Goal: Task Accomplishment & Management: Use online tool/utility

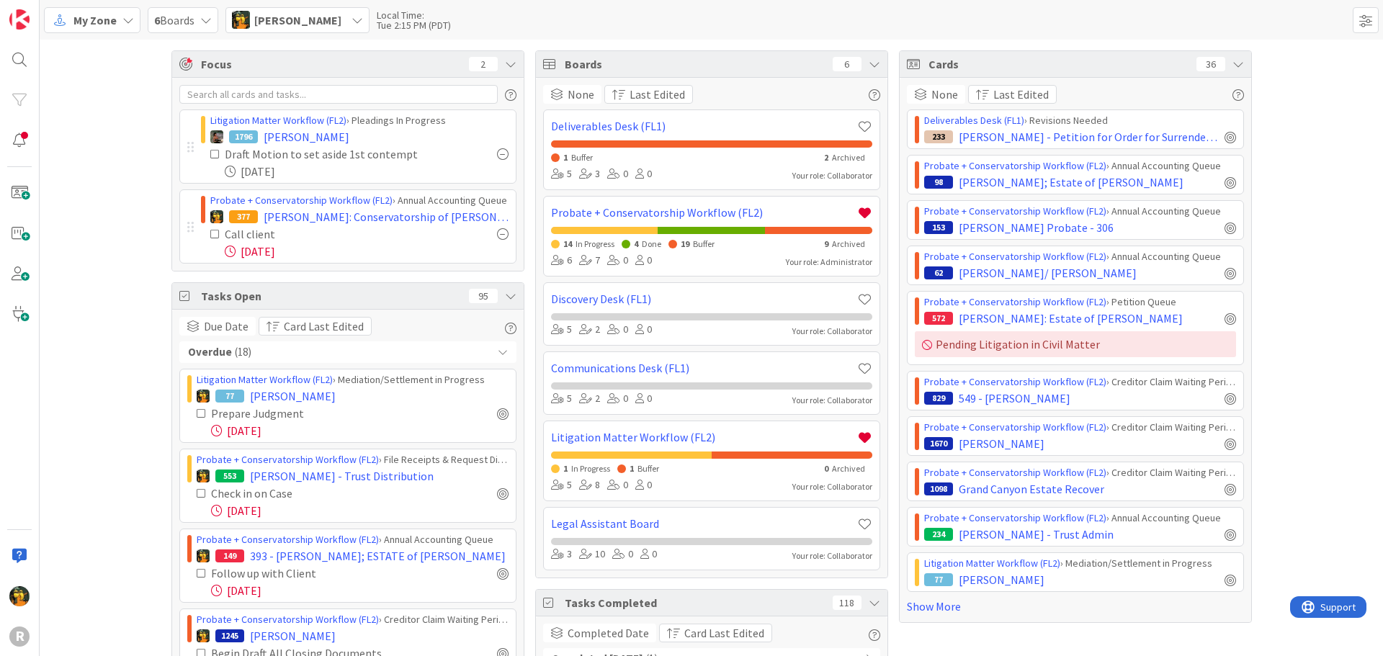
scroll to position [937, 0]
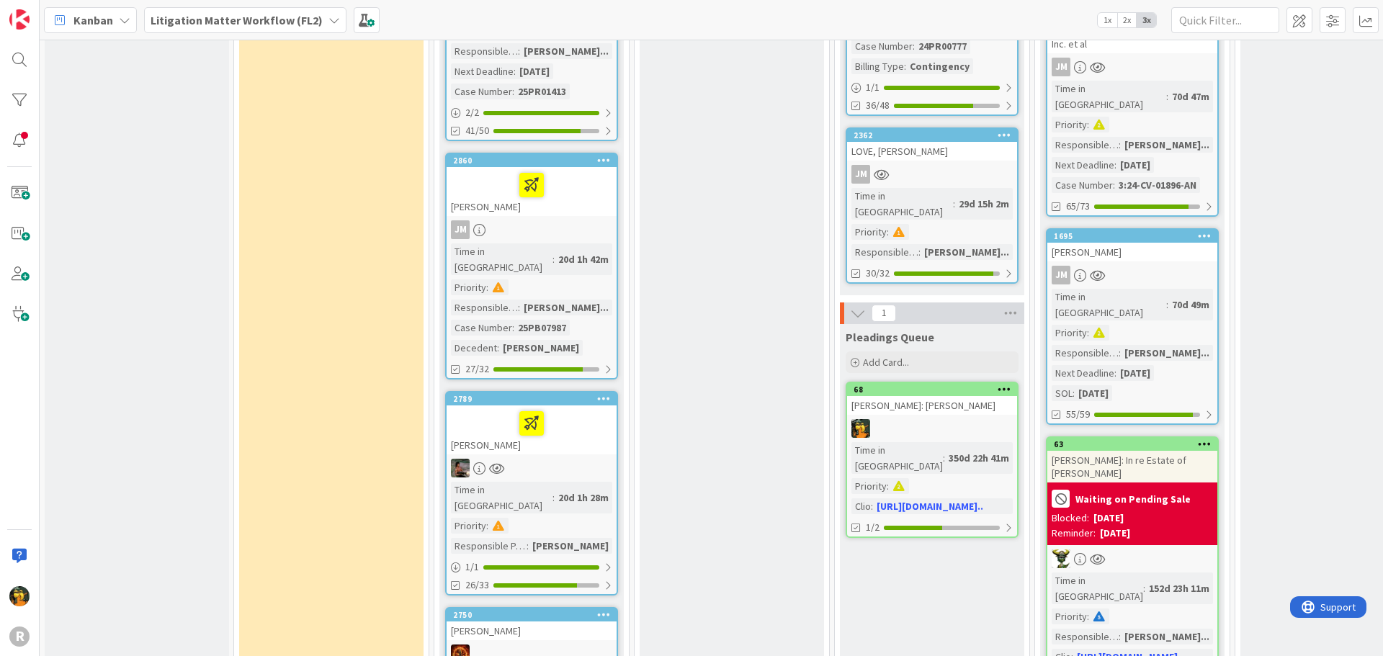
scroll to position [2377, 0]
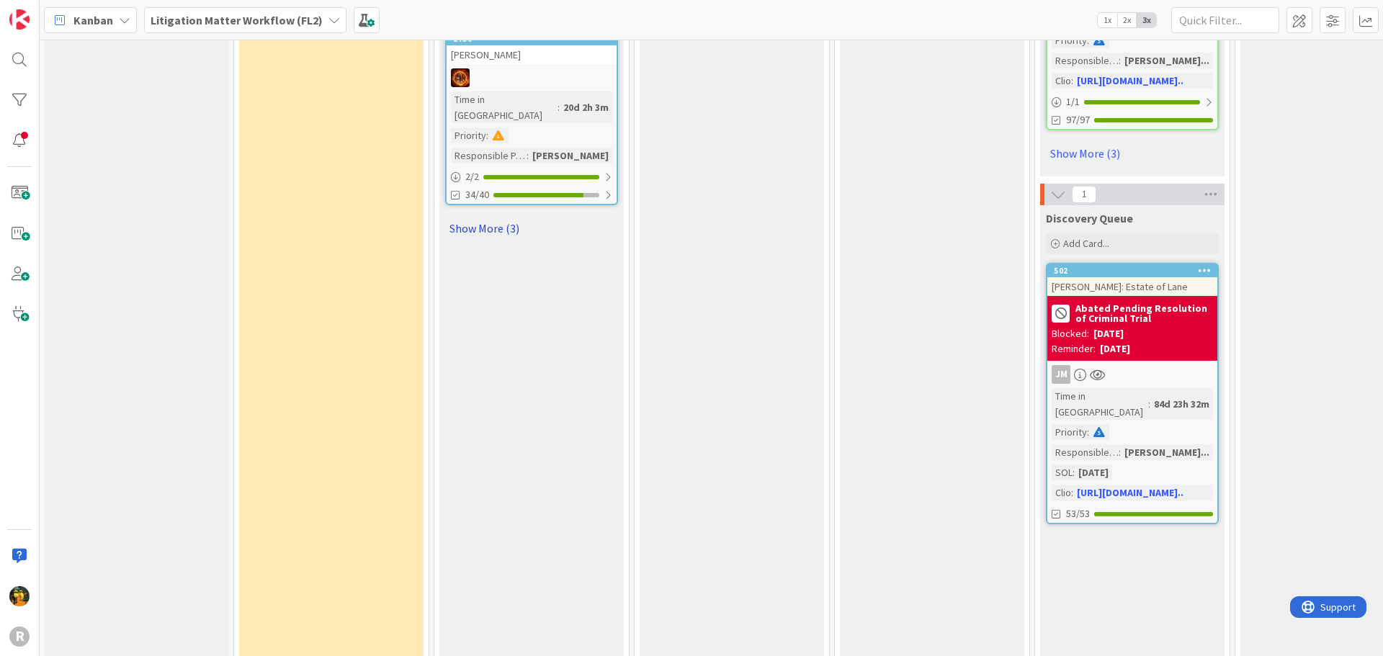
click at [480, 217] on link "Show More (3)" at bounding box center [531, 228] width 173 height 23
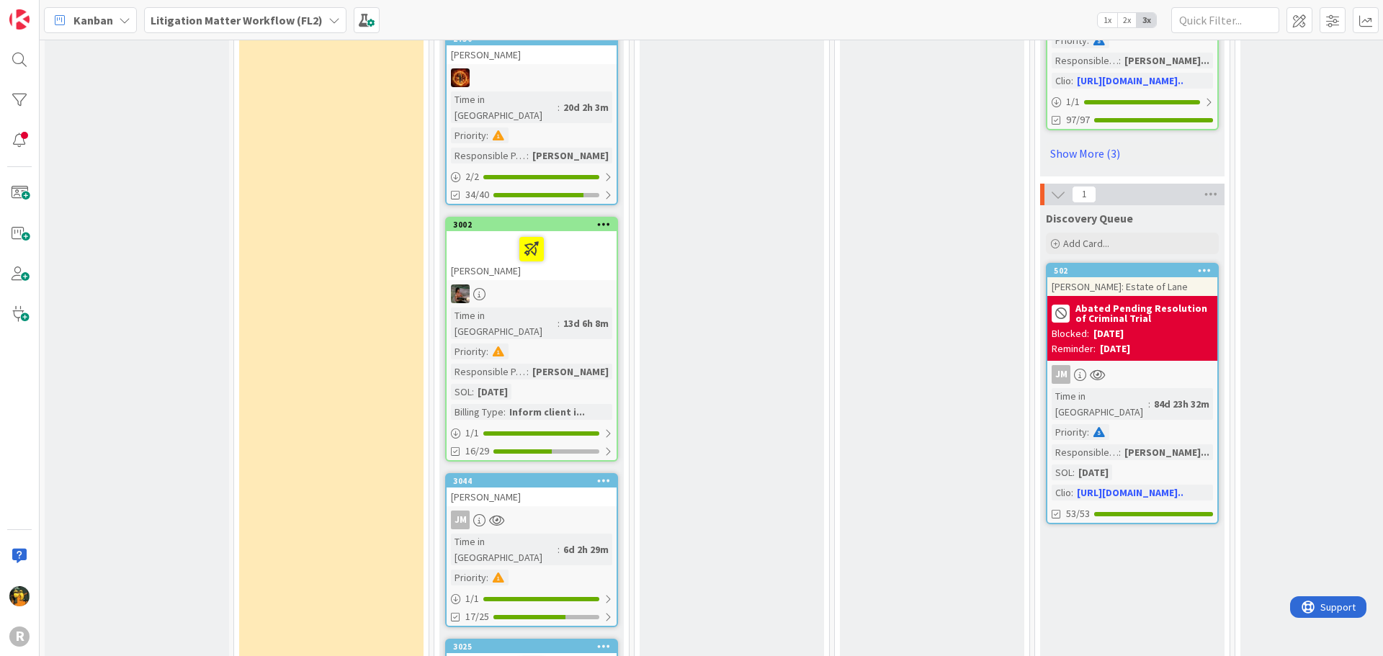
click at [586, 473] on div "3044 WEST, Richard JM Time in Column : 6d 2h 29m Priority : 1 / 1 17/25" at bounding box center [531, 550] width 173 height 154
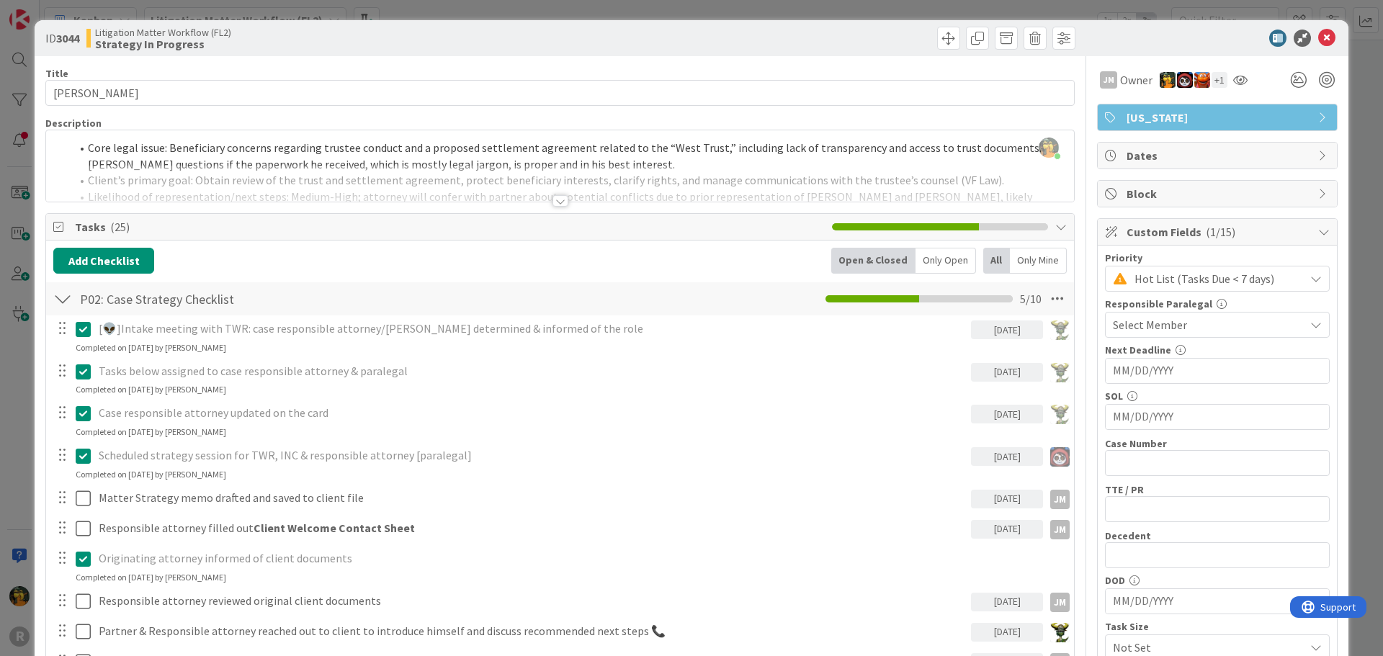
click at [553, 201] on div at bounding box center [561, 201] width 16 height 12
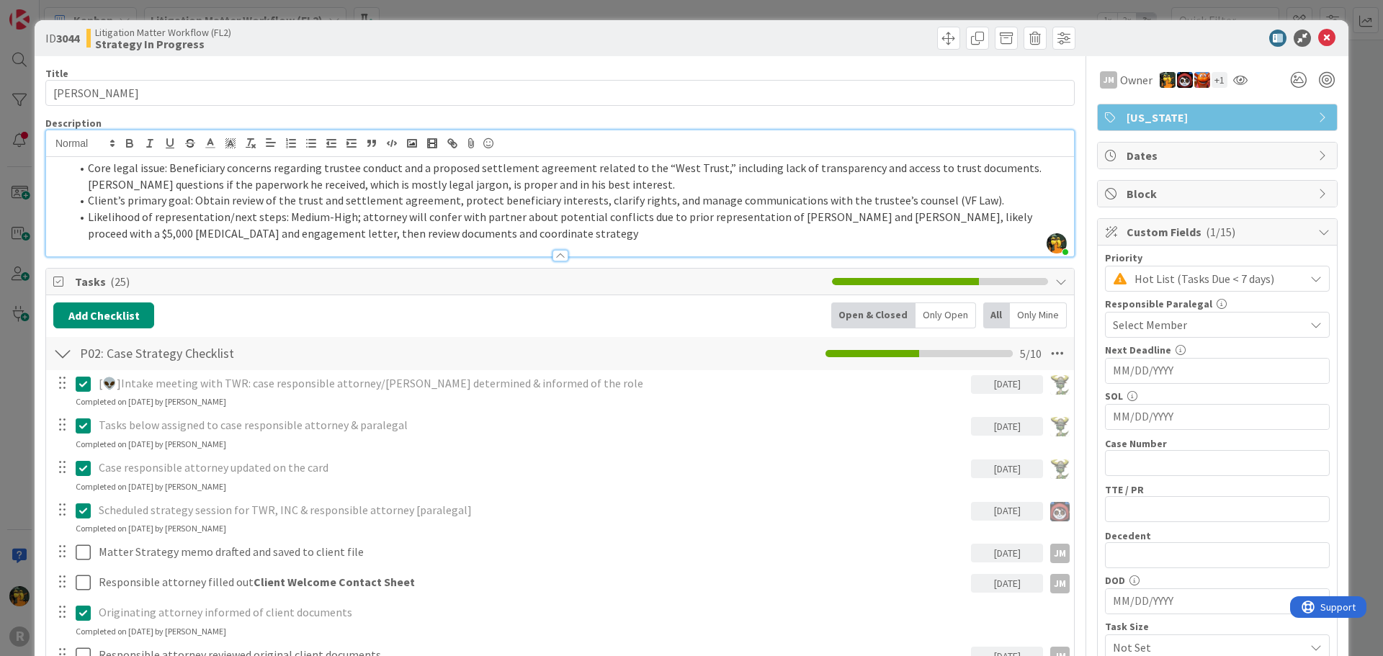
click at [465, 234] on li "Likelihood of representation/next steps: Medium-High; attorney will confer with…" at bounding box center [569, 225] width 996 height 32
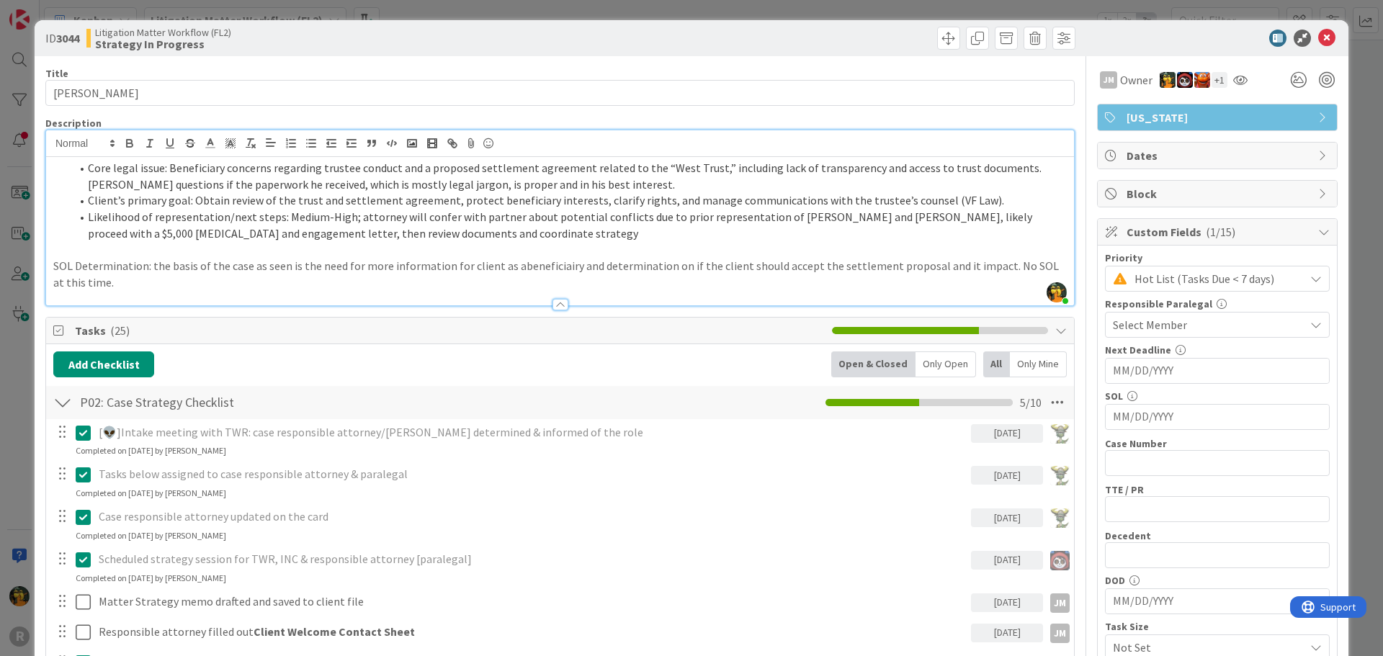
click at [151, 267] on p "SOL Determination: the basis of the case as seen is the need for more informati…" at bounding box center [560, 274] width 1014 height 32
drag, startPoint x: 189, startPoint y: 287, endPoint x: 94, endPoint y: 290, distance: 95.1
click at [94, 290] on div "Description Michael Robb just joined Core legal issue: Beneficiary concerns reg…" at bounding box center [559, 211] width 1029 height 189
click at [100, 280] on p "SOL Determination: No SOL at this time. the basis of the case as seen is the ne…" at bounding box center [560, 274] width 1014 height 32
click at [558, 306] on div at bounding box center [561, 305] width 16 height 12
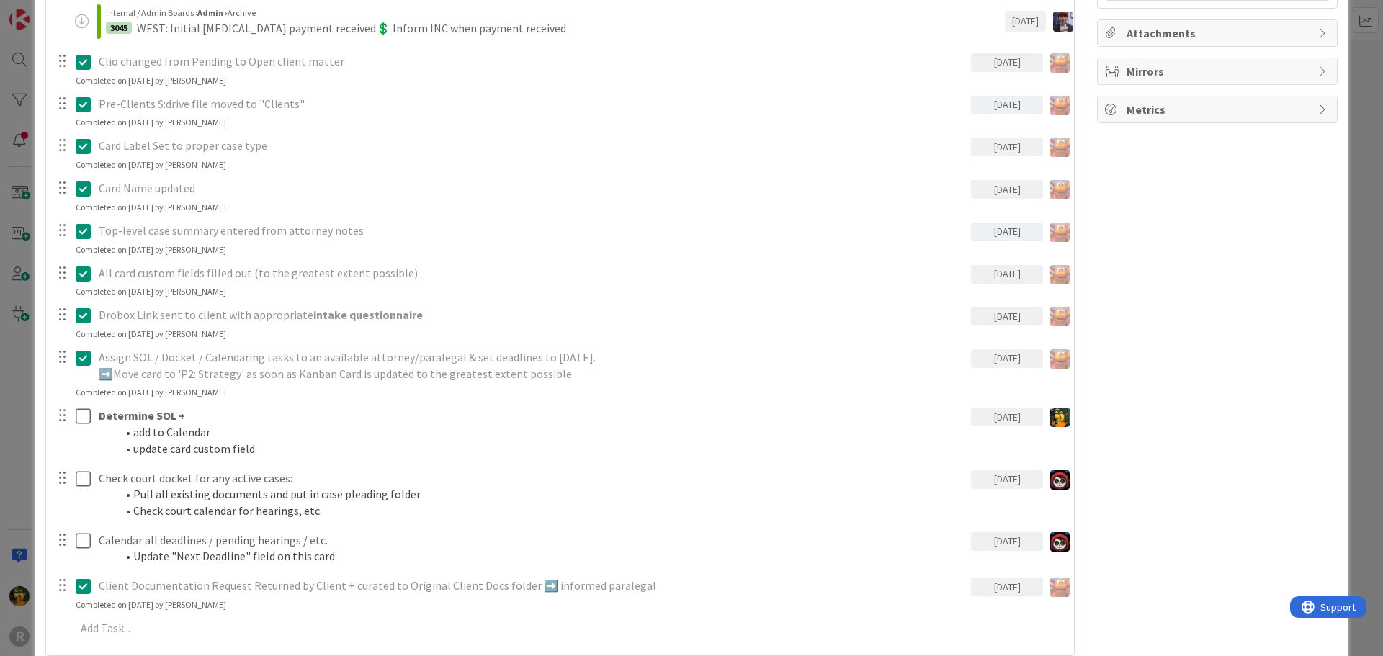
scroll to position [1161, 0]
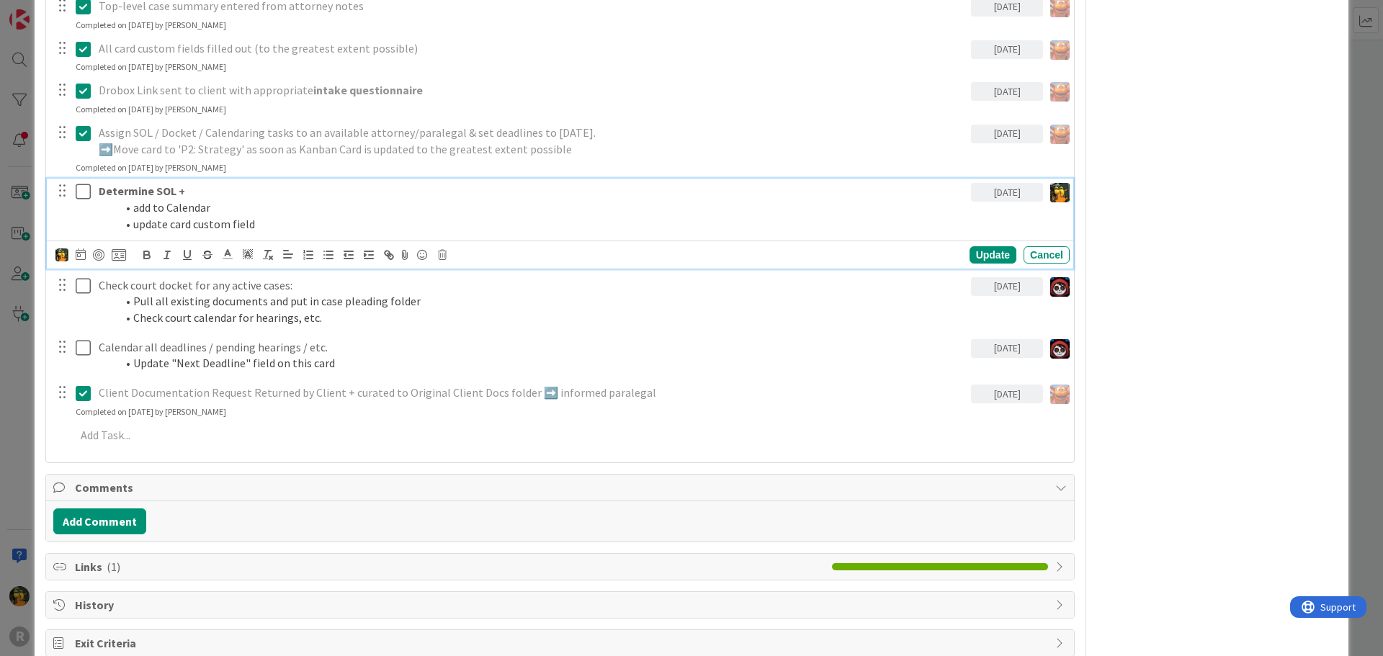
click at [262, 205] on li "add to Calendar" at bounding box center [540, 208] width 849 height 17
click at [96, 254] on div at bounding box center [99, 255] width 12 height 12
click at [987, 253] on div "Update" at bounding box center [993, 254] width 47 height 17
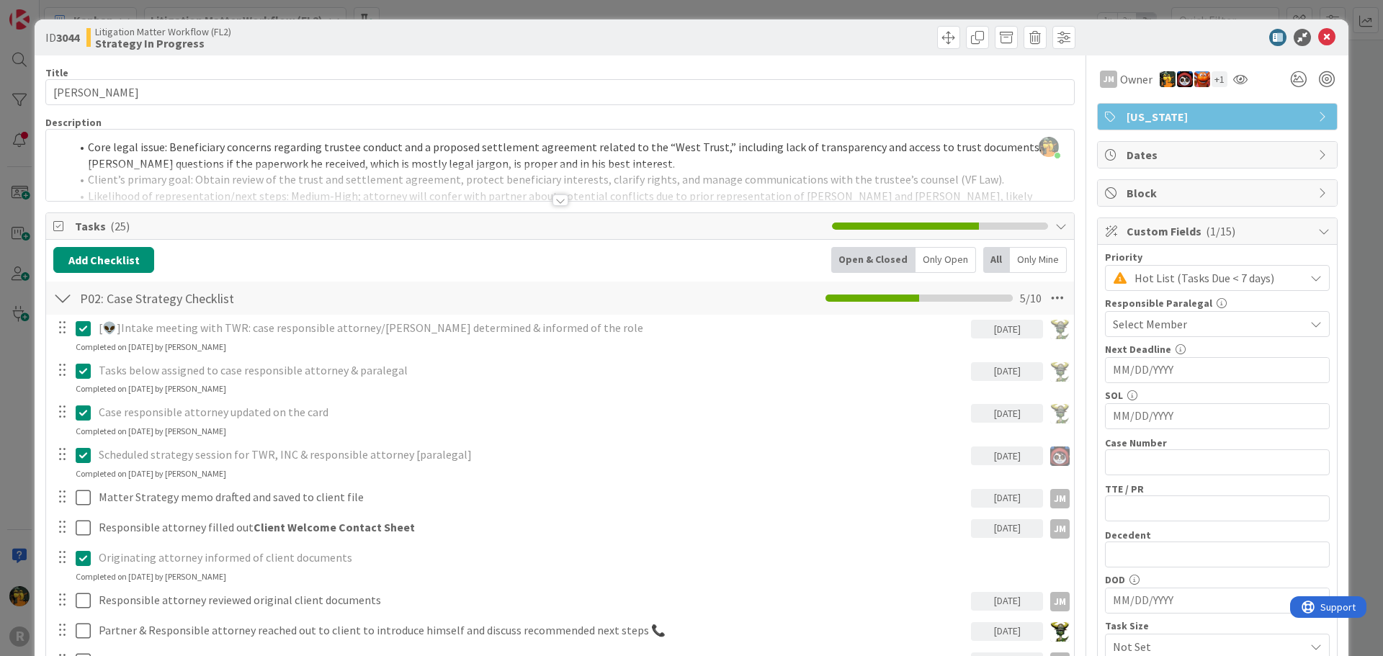
scroll to position [0, 0]
click at [1318, 32] on icon at bounding box center [1326, 38] width 17 height 17
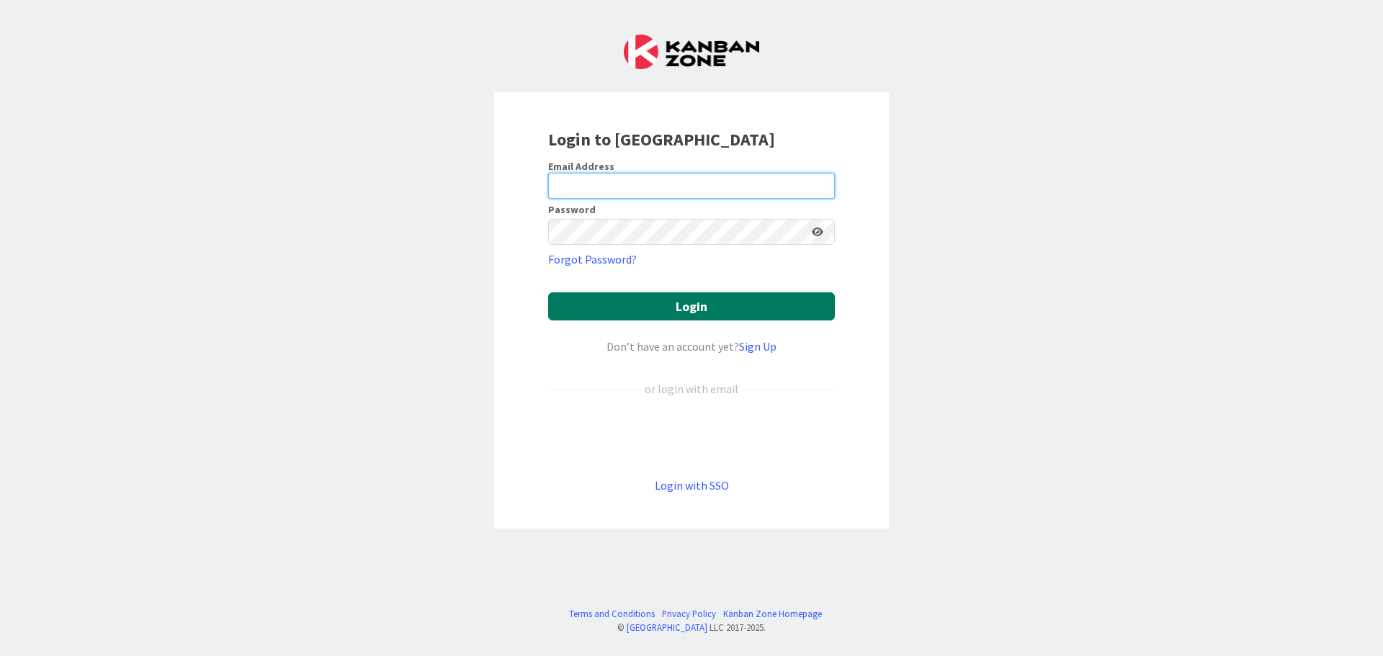
type input "[EMAIL_ADDRESS][DOMAIN_NAME]"
click at [645, 308] on button "Login" at bounding box center [691, 306] width 287 height 28
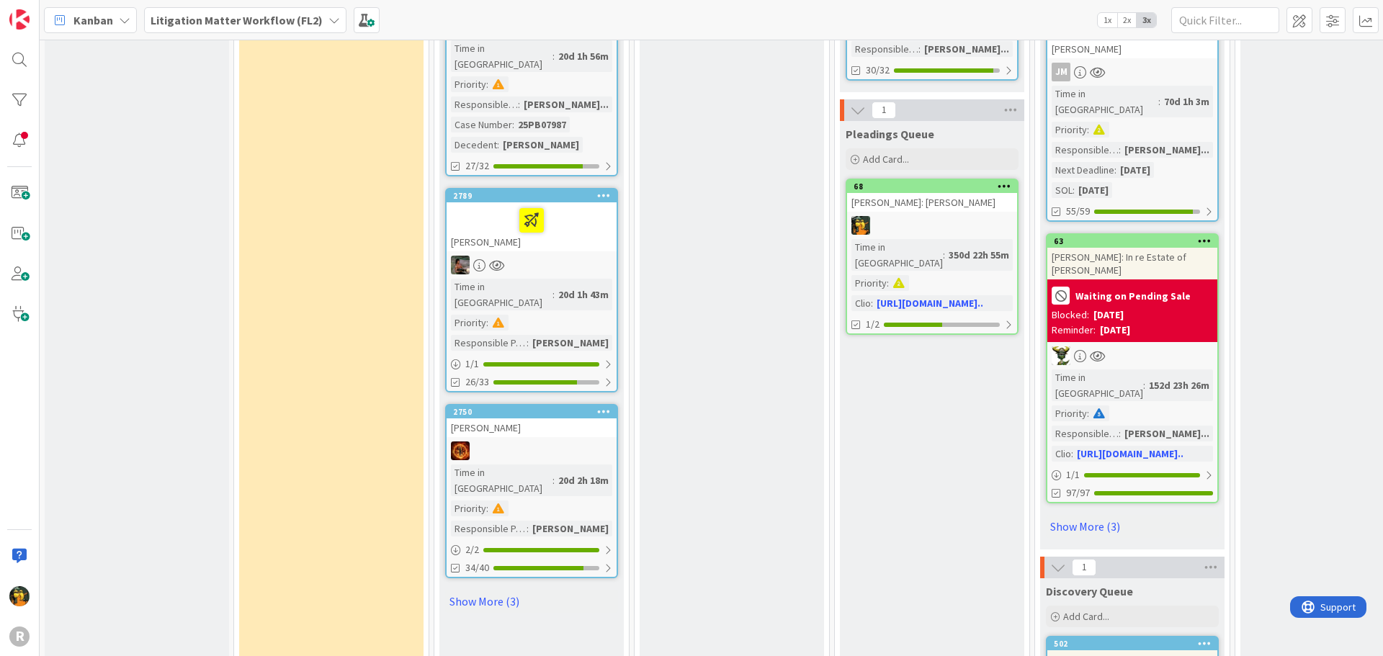
scroll to position [2161, 0]
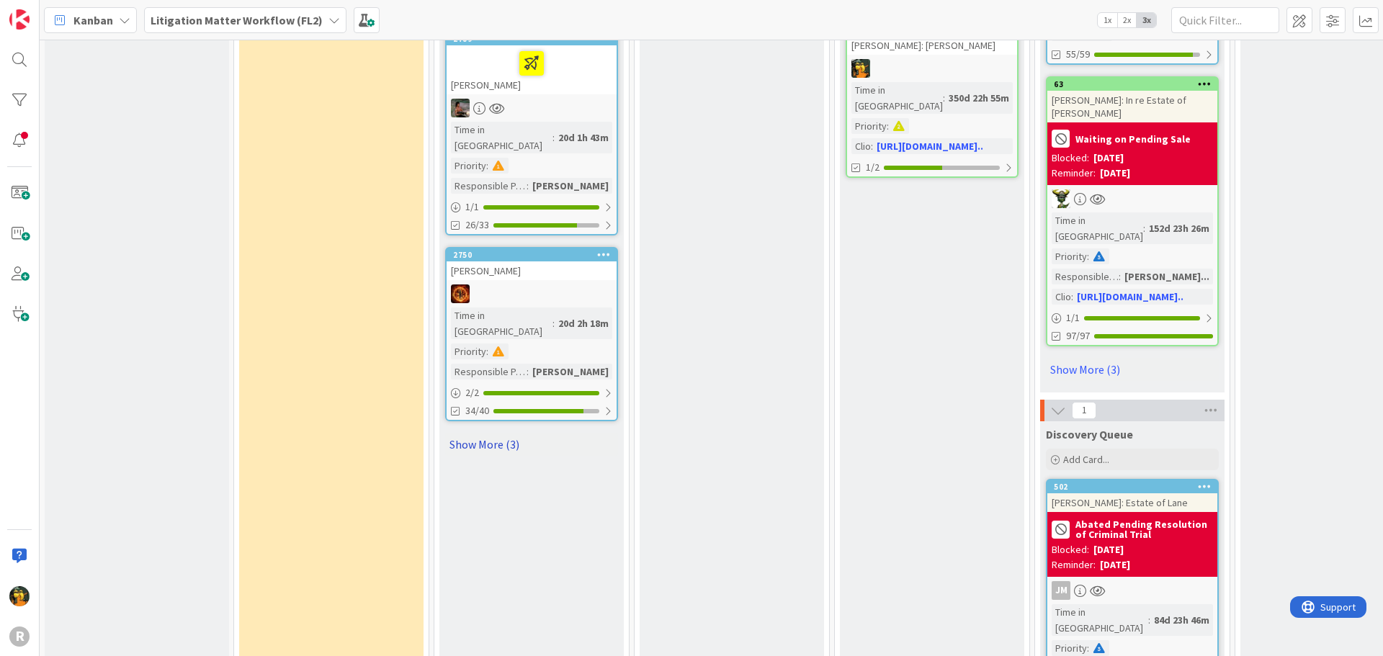
click at [466, 433] on link "Show More (3)" at bounding box center [531, 444] width 173 height 23
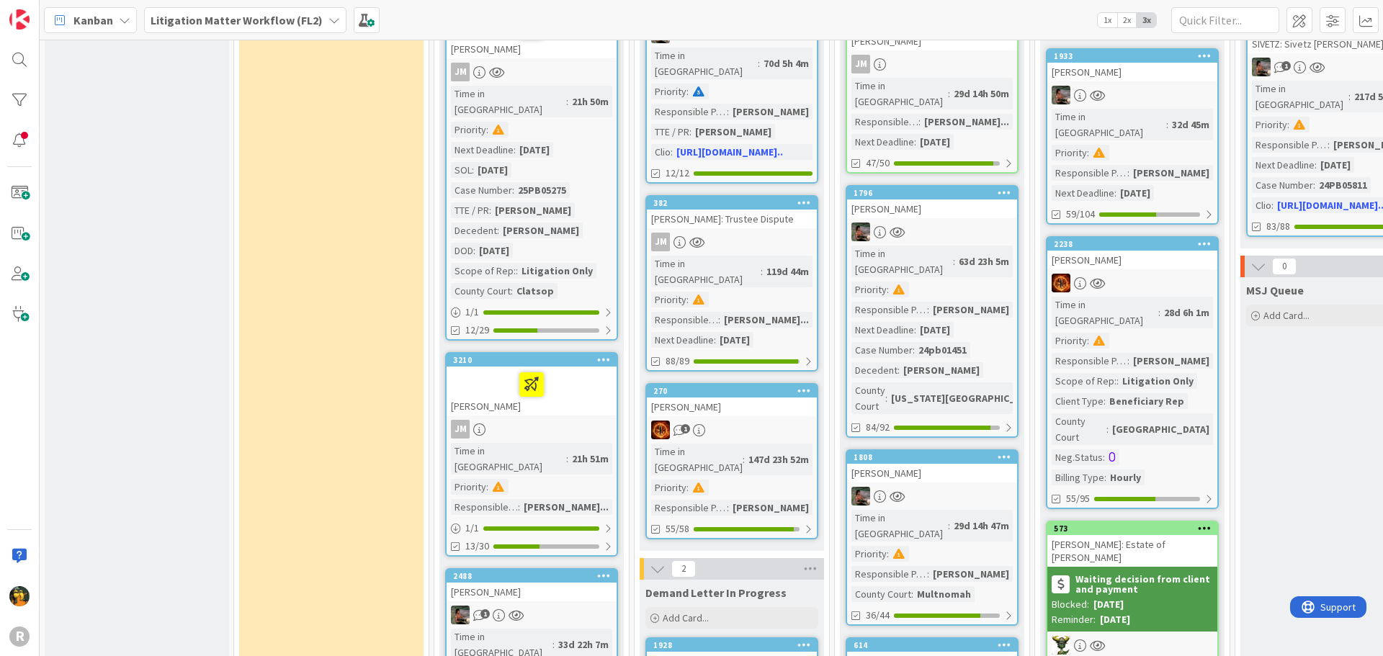
scroll to position [360, 0]
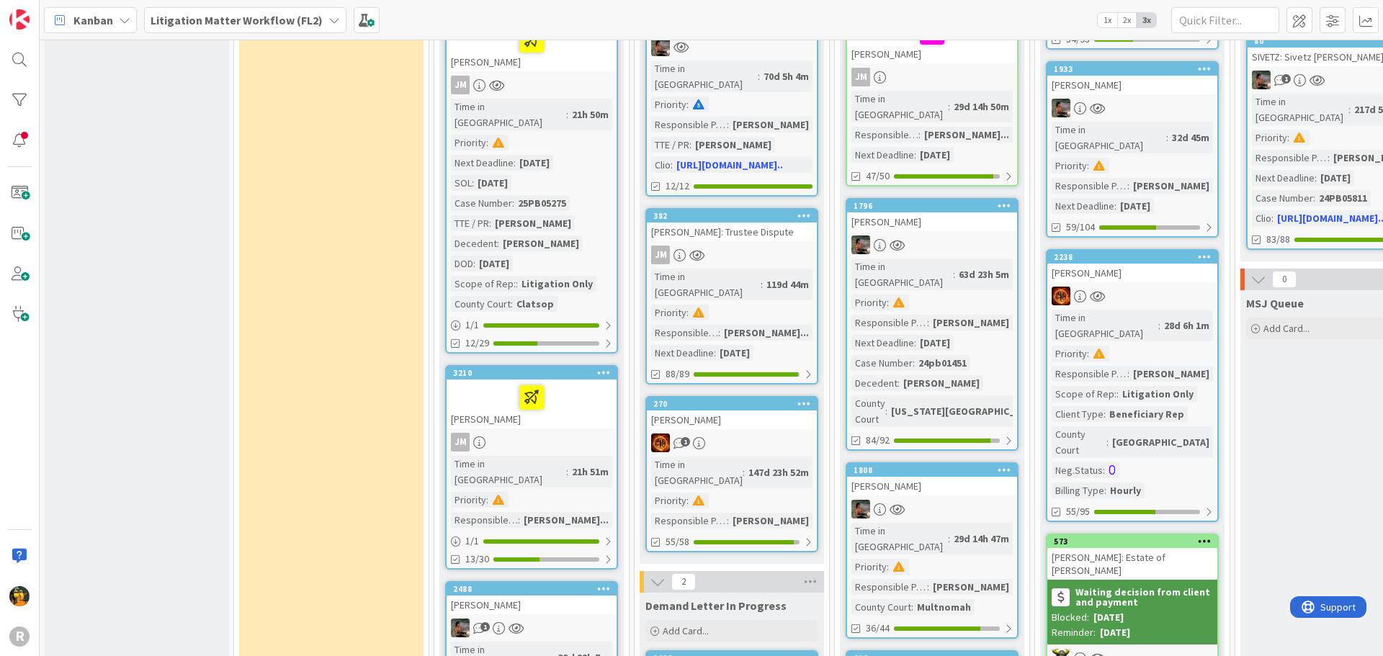
click at [599, 390] on div "LINDBECK, Lance" at bounding box center [532, 404] width 170 height 49
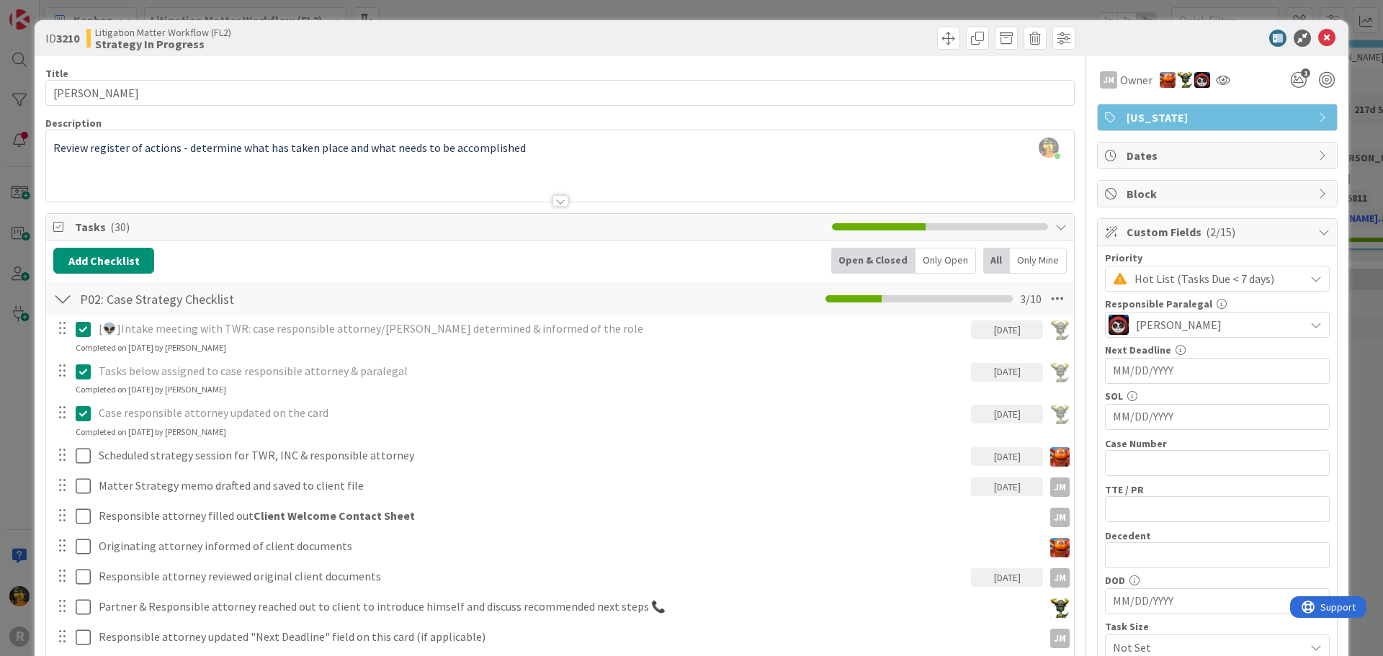
click at [547, 146] on div "Michael Robb just joined Review register of actions - determine what has taken …" at bounding box center [560, 165] width 1028 height 71
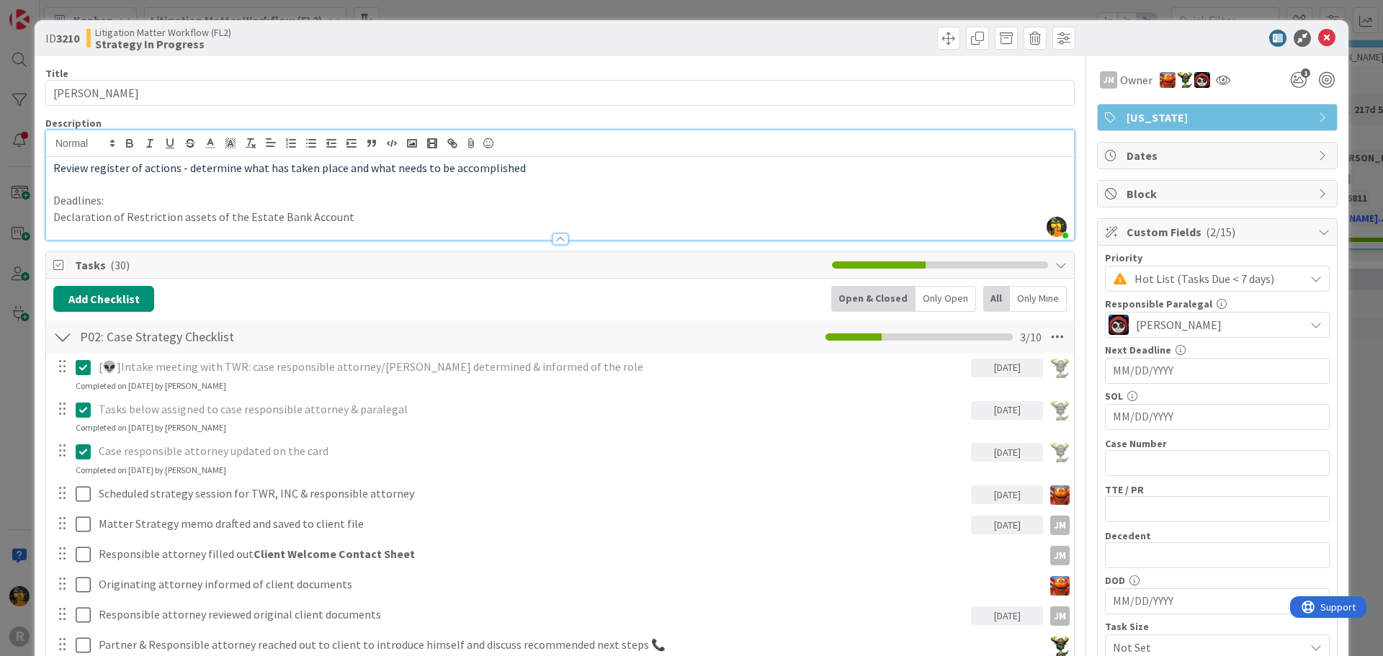
click at [415, 218] on p "Declaration of Restriction assets of the Estate Bank Account" at bounding box center [560, 217] width 1014 height 17
click at [55, 218] on p "Declaration of Restriction assets of the Estate Bank Account" at bounding box center [560, 217] width 1014 height 17
click at [426, 213] on p "10/29/2025 - Declaration of Restriction assets of the Estate Bank Account" at bounding box center [560, 217] width 1014 height 17
click at [523, 215] on p "10/29/2025 - Declaration of Restriction assets of the Estate Bank Account per U…" at bounding box center [560, 217] width 1014 height 17
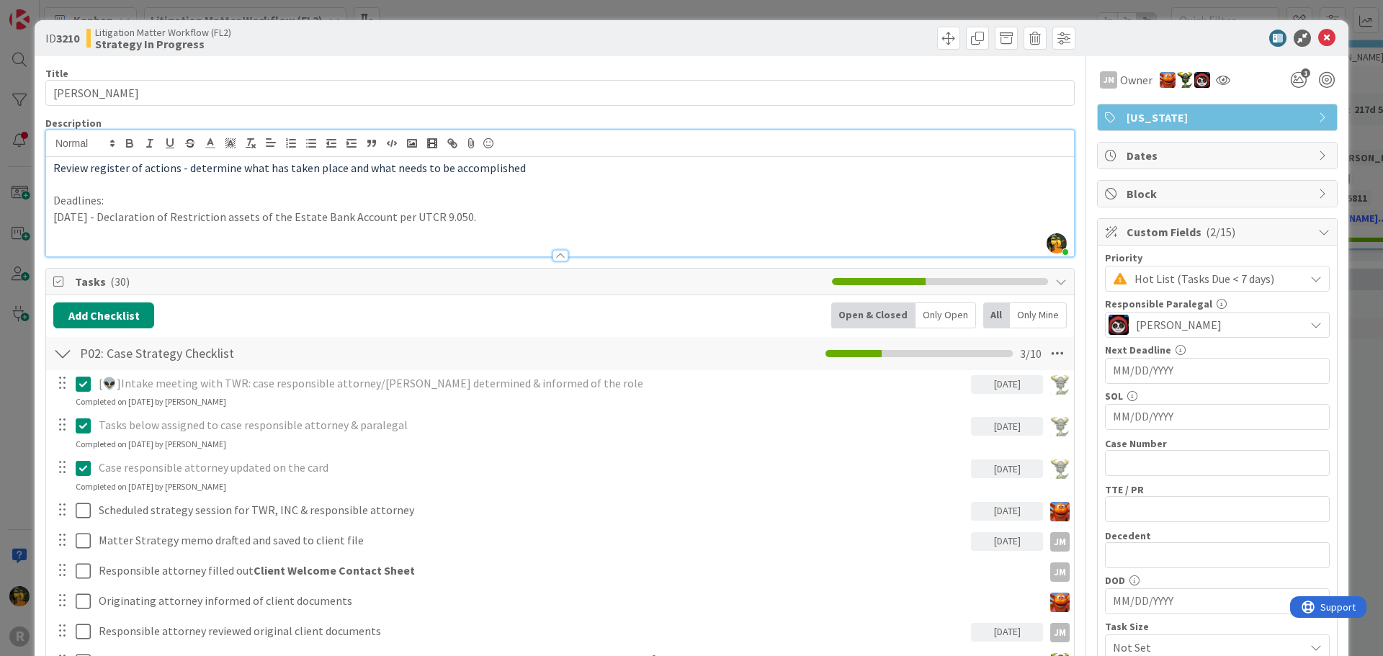
click at [526, 218] on p "10/29/2025 - Declaration of Restriction assets of the Estate Bank Account per U…" at bounding box center [560, 217] width 1014 height 17
click at [115, 232] on p at bounding box center [560, 233] width 1014 height 17
click at [509, 214] on p "10/29/2025 - Declaration of Restriction assets of the Estate Bank Account per U…" at bounding box center [560, 217] width 1014 height 17
click at [532, 171] on p "Review register of actions - determine what has taken place and what needs to b…" at bounding box center [560, 168] width 1014 height 17
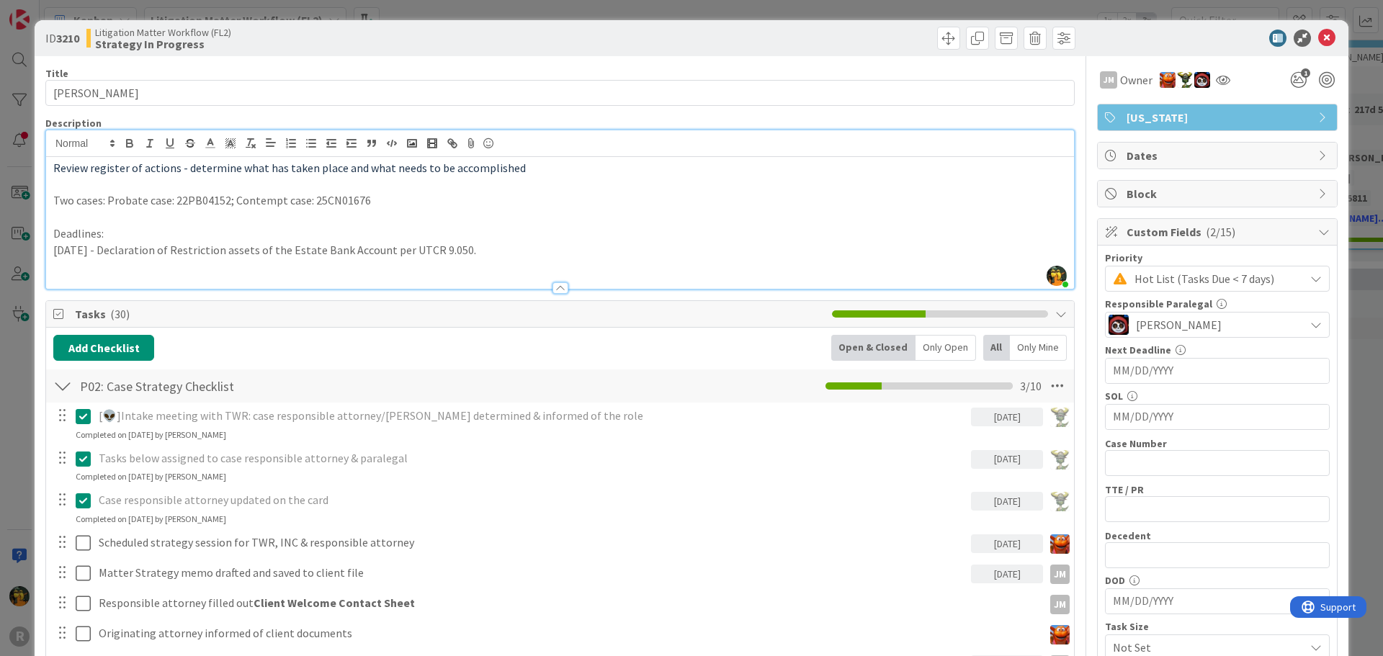
click at [541, 252] on p "10/29/2025 - Declaration of Restriction assets of the Estate Bank Account per U…" at bounding box center [560, 250] width 1014 height 17
click at [407, 204] on p "Two cases: Probate case: 22PB04152; Contempt case: 25CN01676" at bounding box center [560, 200] width 1014 height 17
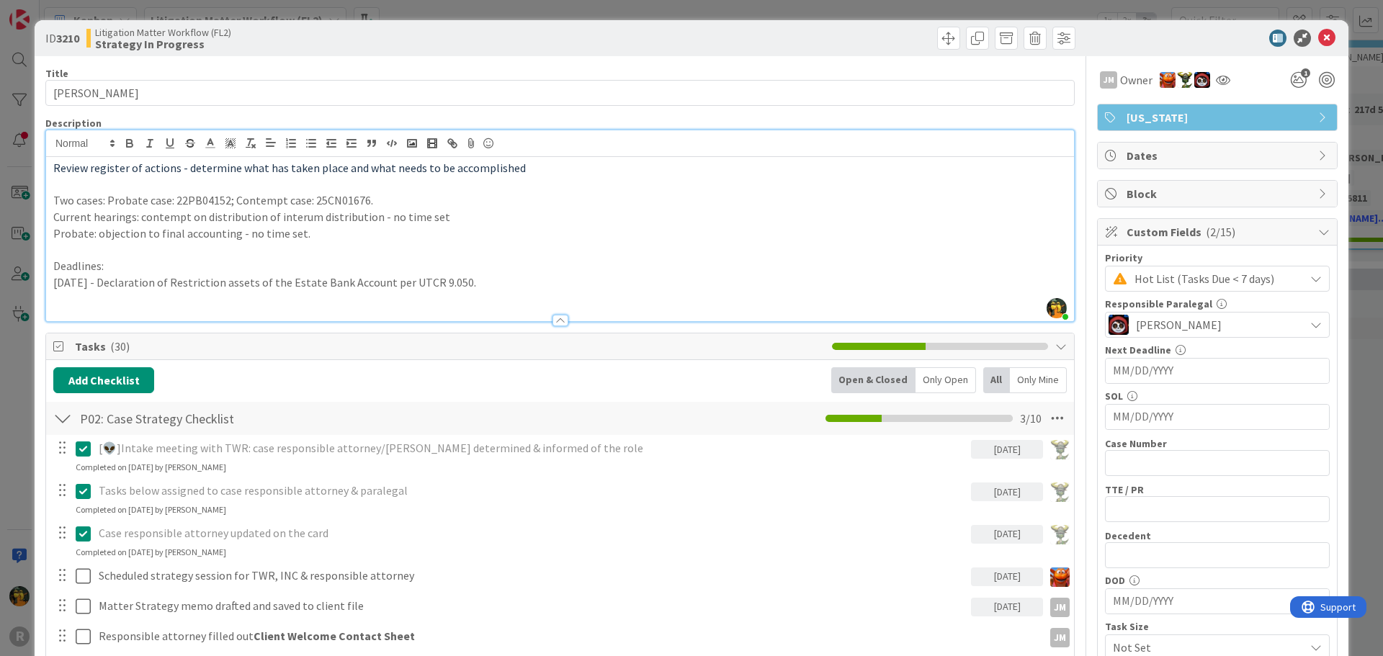
click at [318, 240] on p "Probate: objection to final accounting - no time set." at bounding box center [560, 233] width 1014 height 17
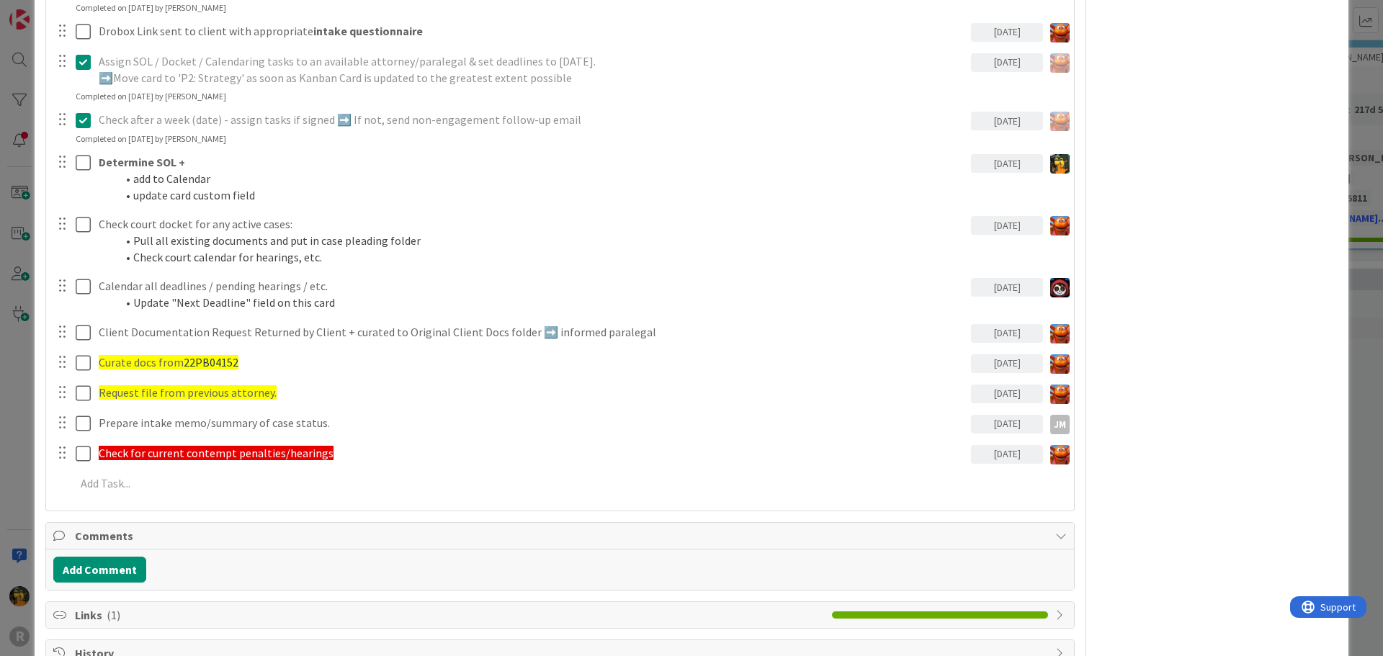
scroll to position [1417, 0]
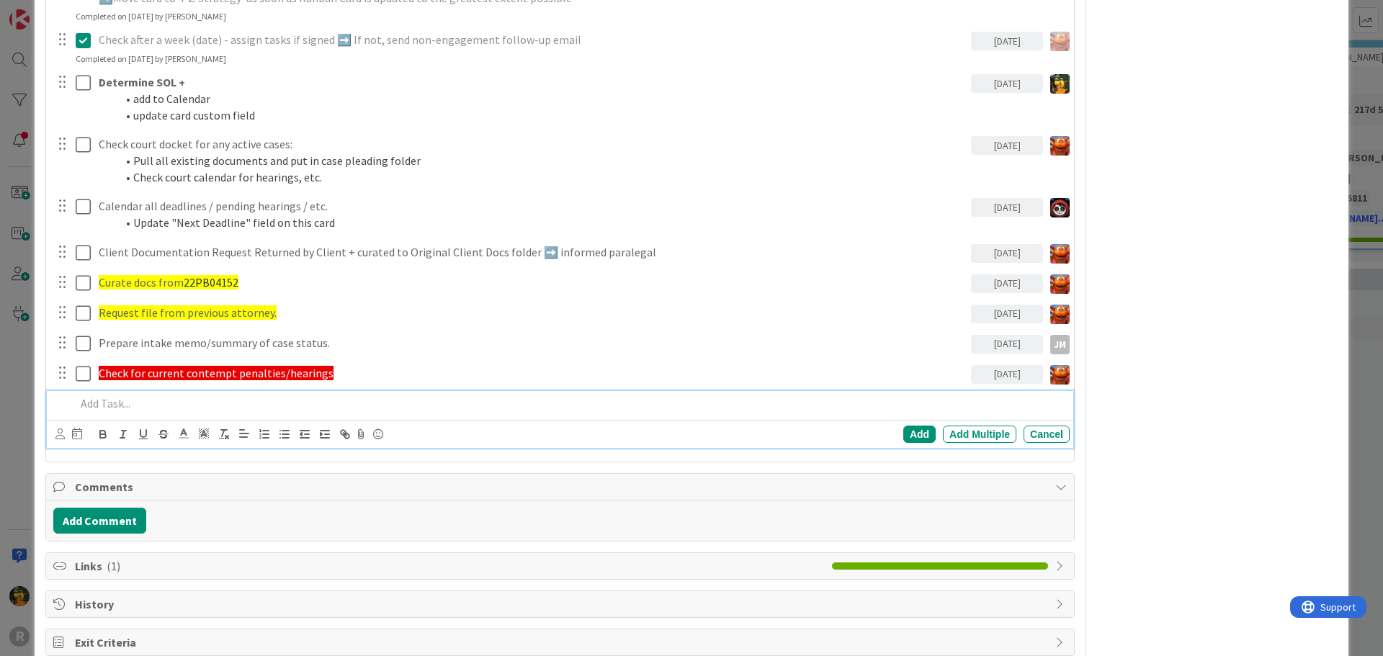
click at [243, 411] on div at bounding box center [570, 403] width 1000 height 25
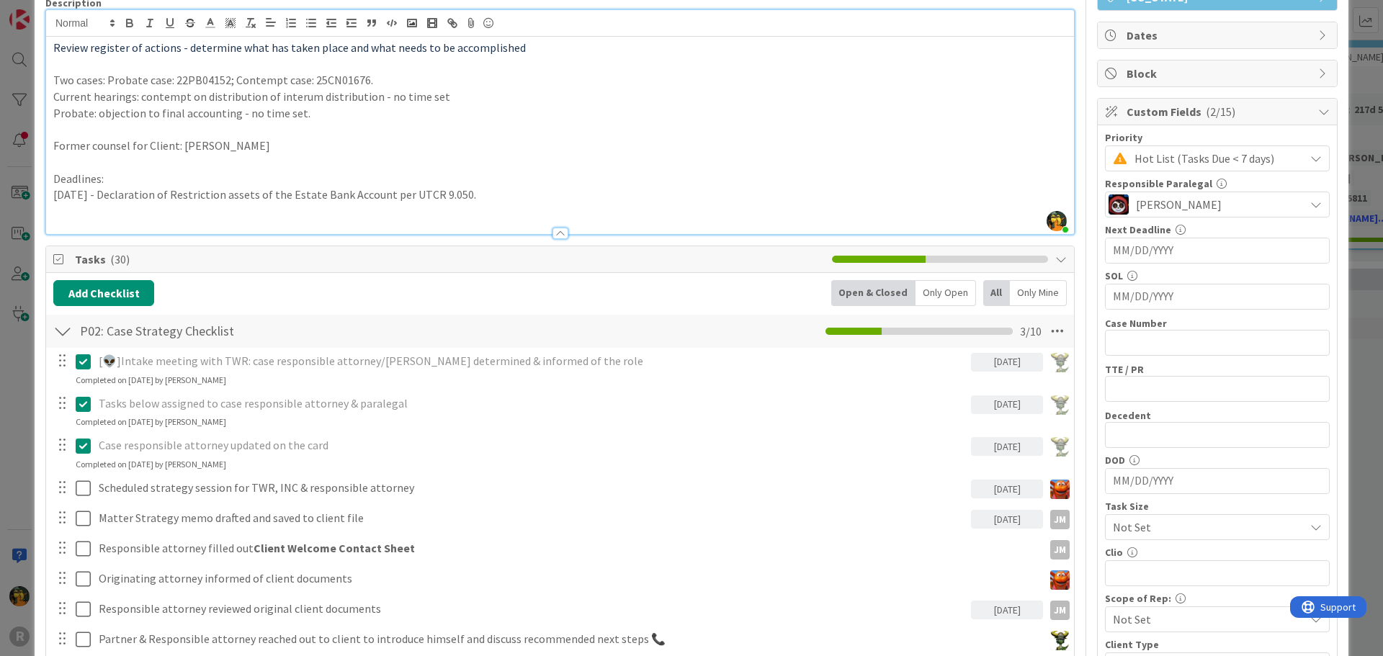
scroll to position [0, 0]
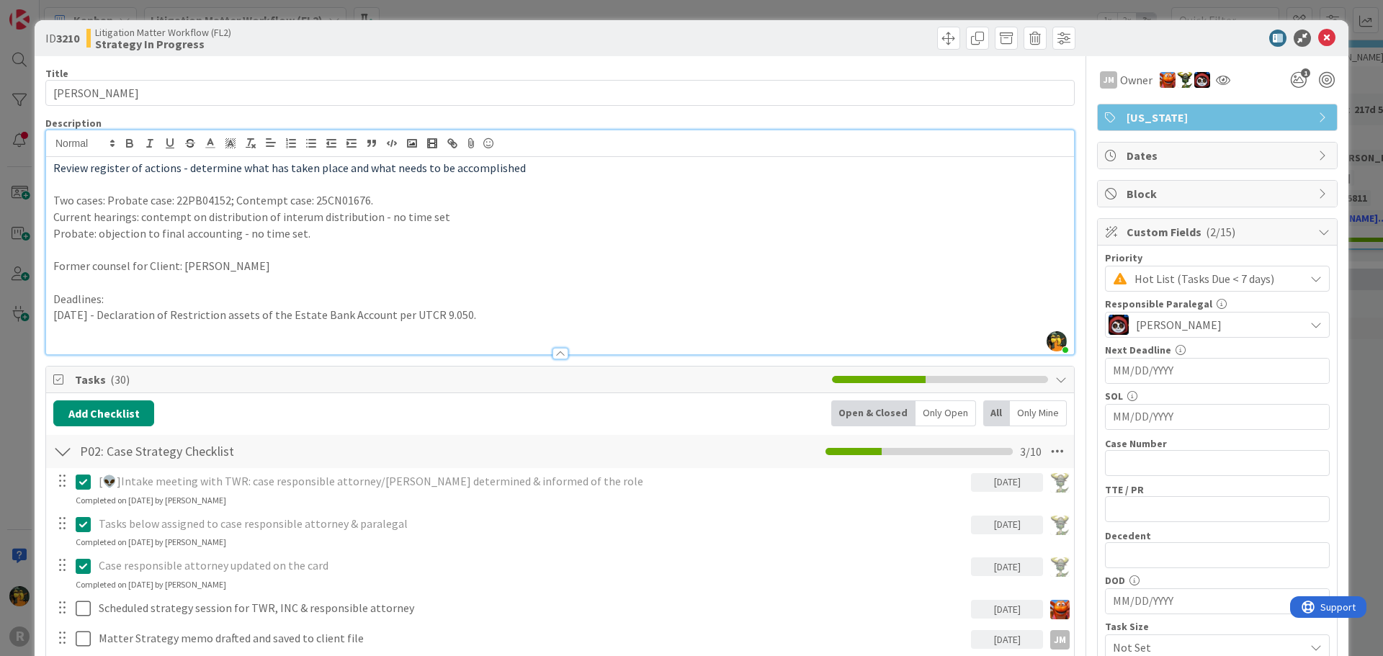
click at [238, 315] on p "10/29/2025 - Declaration of Restriction assets of the Estate Bank Account per U…" at bounding box center [560, 315] width 1014 height 17
click at [537, 316] on p "10/29/2025 - Declaration of Restriction of assets of the Estate Bank Account pe…" at bounding box center [560, 315] width 1014 height 17
click at [1153, 370] on input "MM/DD/YYYY" at bounding box center [1217, 371] width 209 height 24
click at [524, 302] on p "Deadlines:" at bounding box center [560, 299] width 1014 height 17
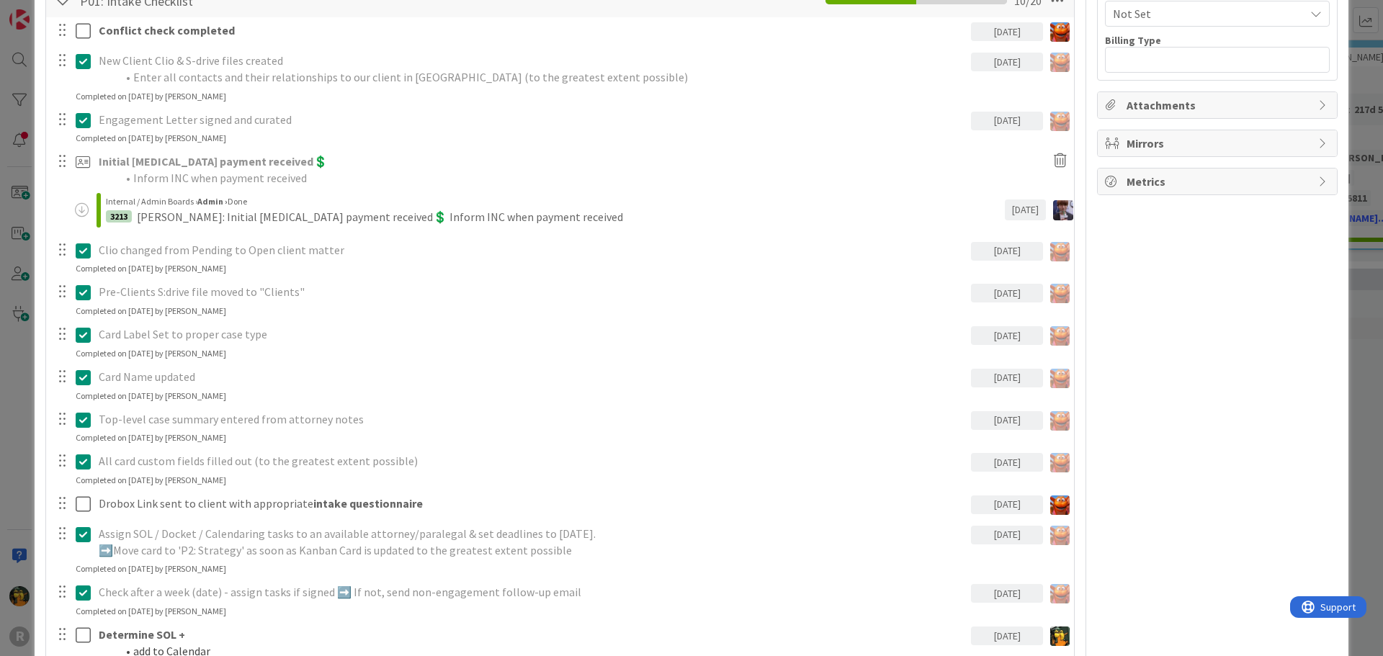
scroll to position [1417, 0]
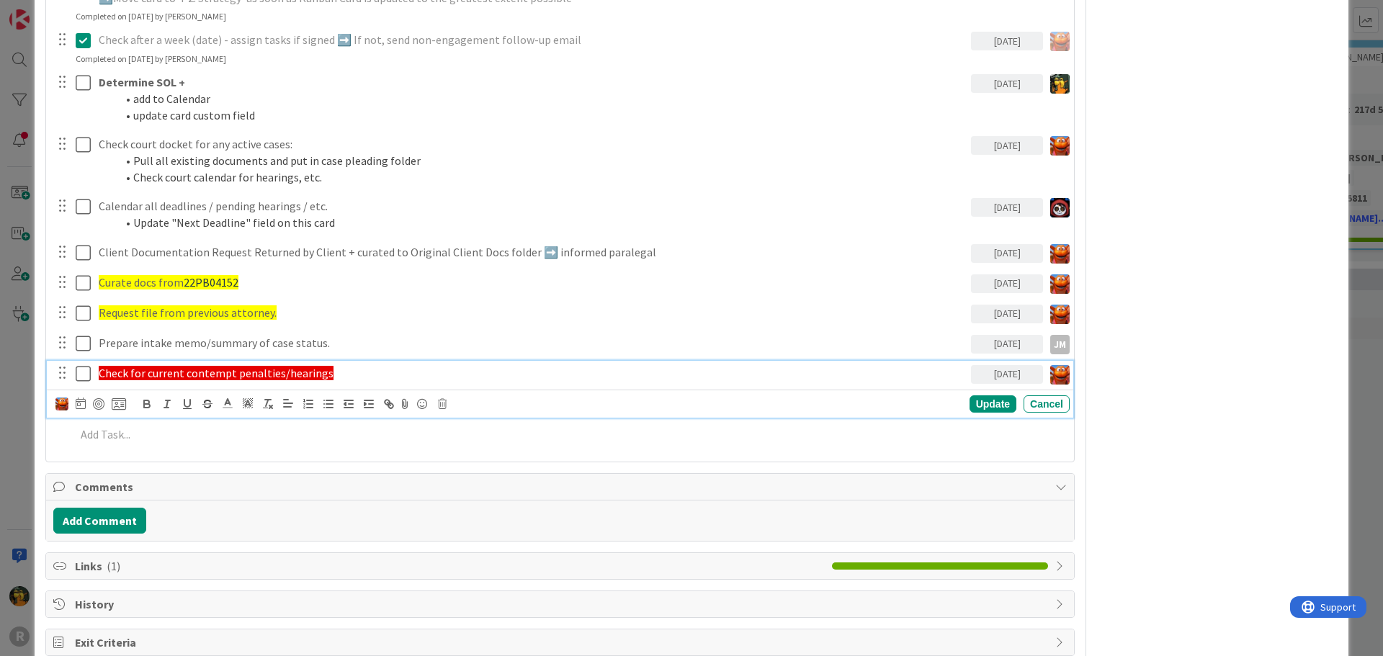
click at [370, 376] on p "Check for current contempt penalties/hearings" at bounding box center [532, 373] width 867 height 17
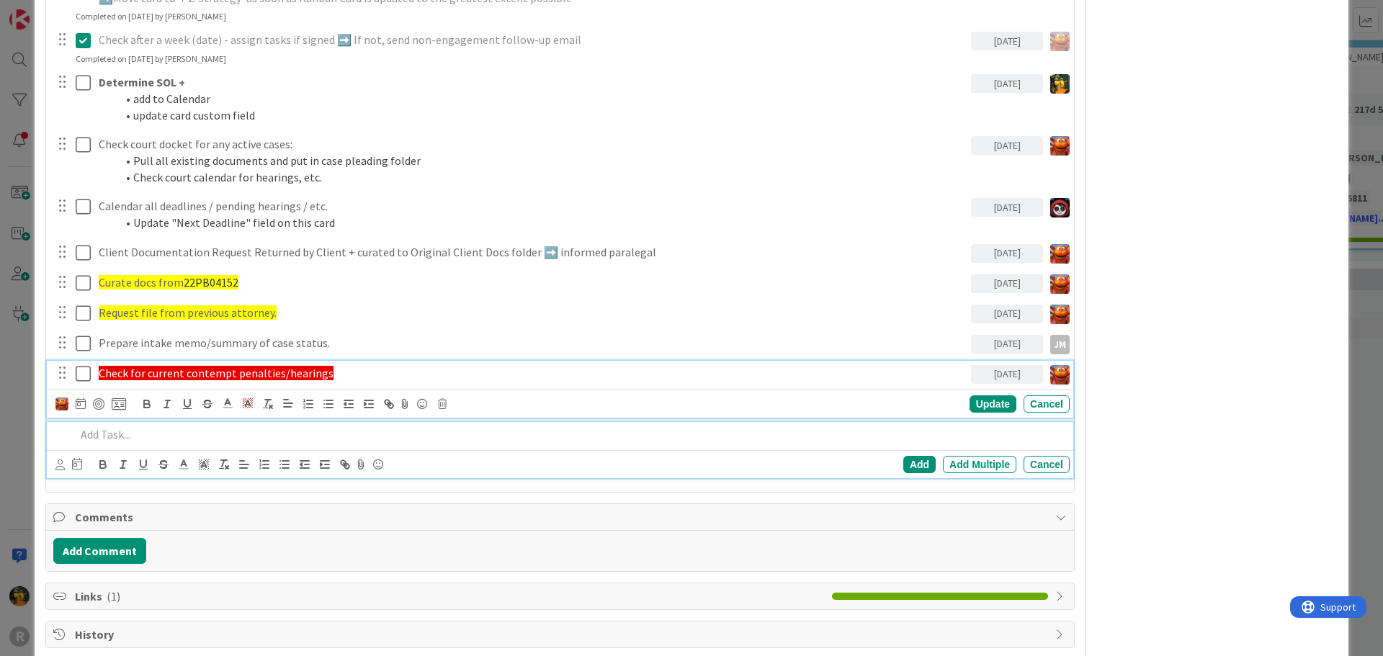
click at [146, 438] on p at bounding box center [570, 434] width 988 height 17
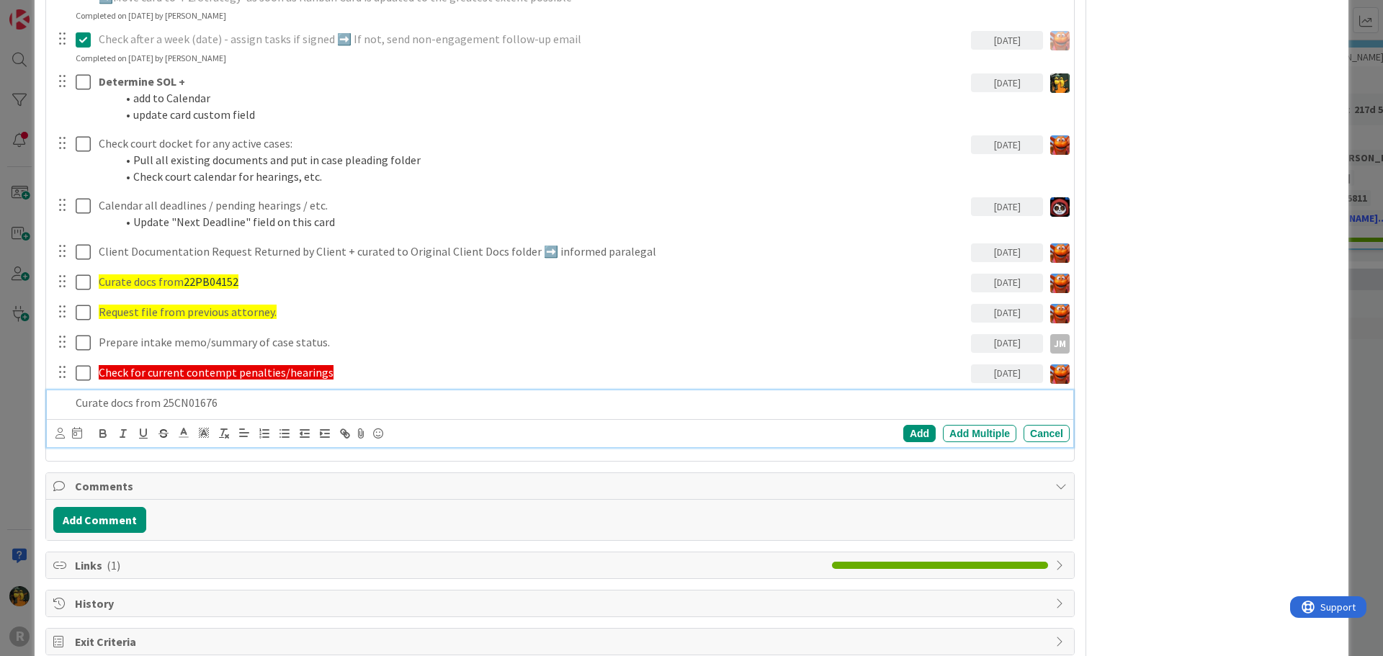
scroll to position [1448, 0]
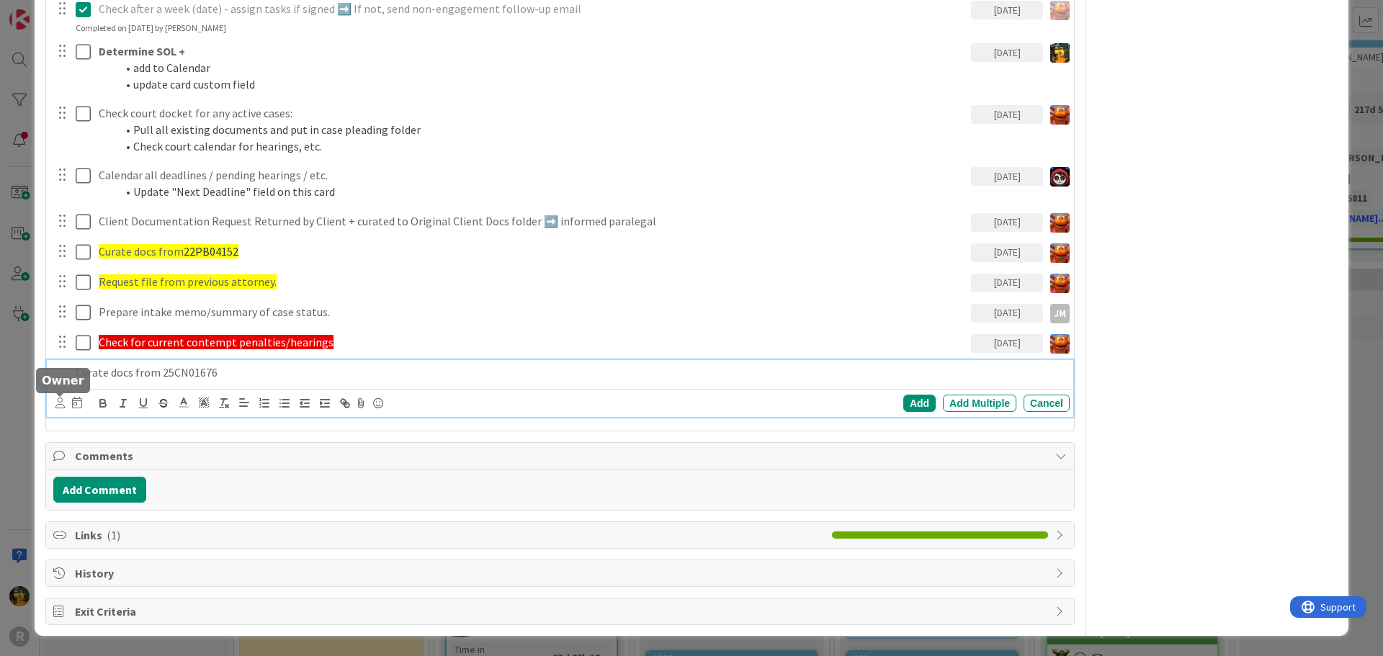
click at [60, 404] on icon at bounding box center [59, 403] width 9 height 11
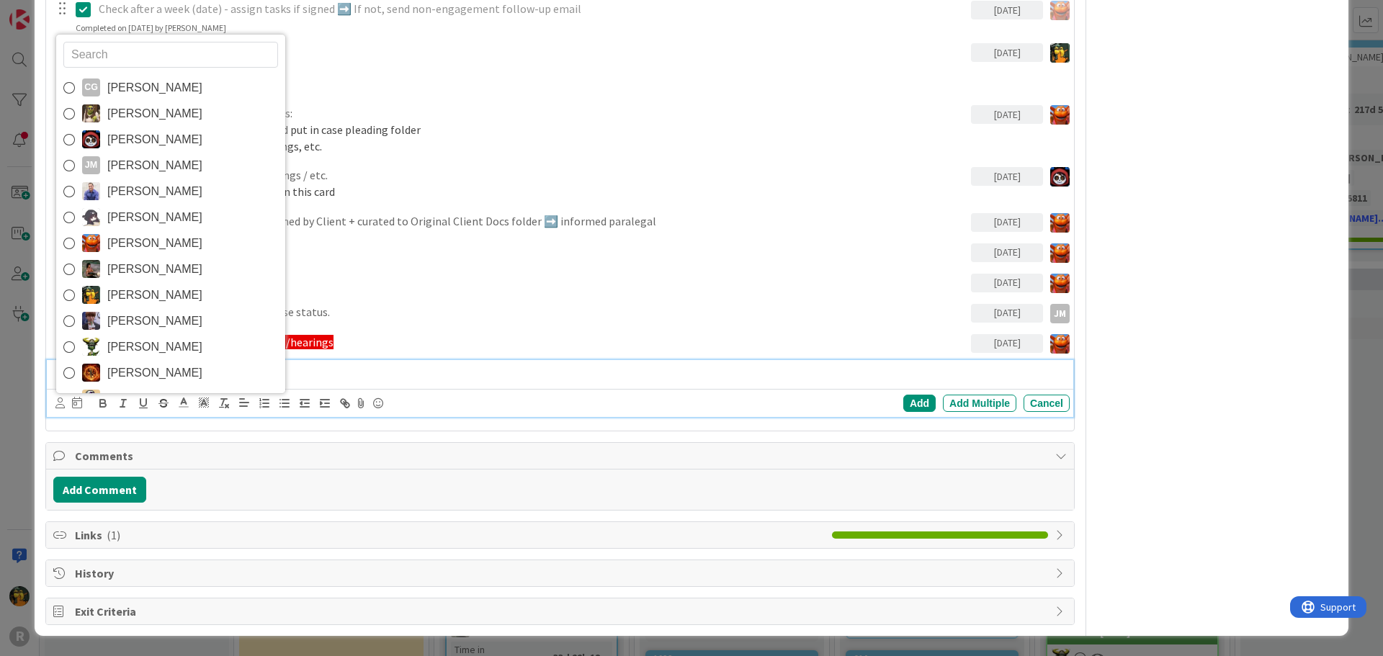
drag, startPoint x: 170, startPoint y: 237, endPoint x: 161, endPoint y: 248, distance: 13.8
click at [170, 237] on span "Kiara Adams" at bounding box center [154, 244] width 95 height 22
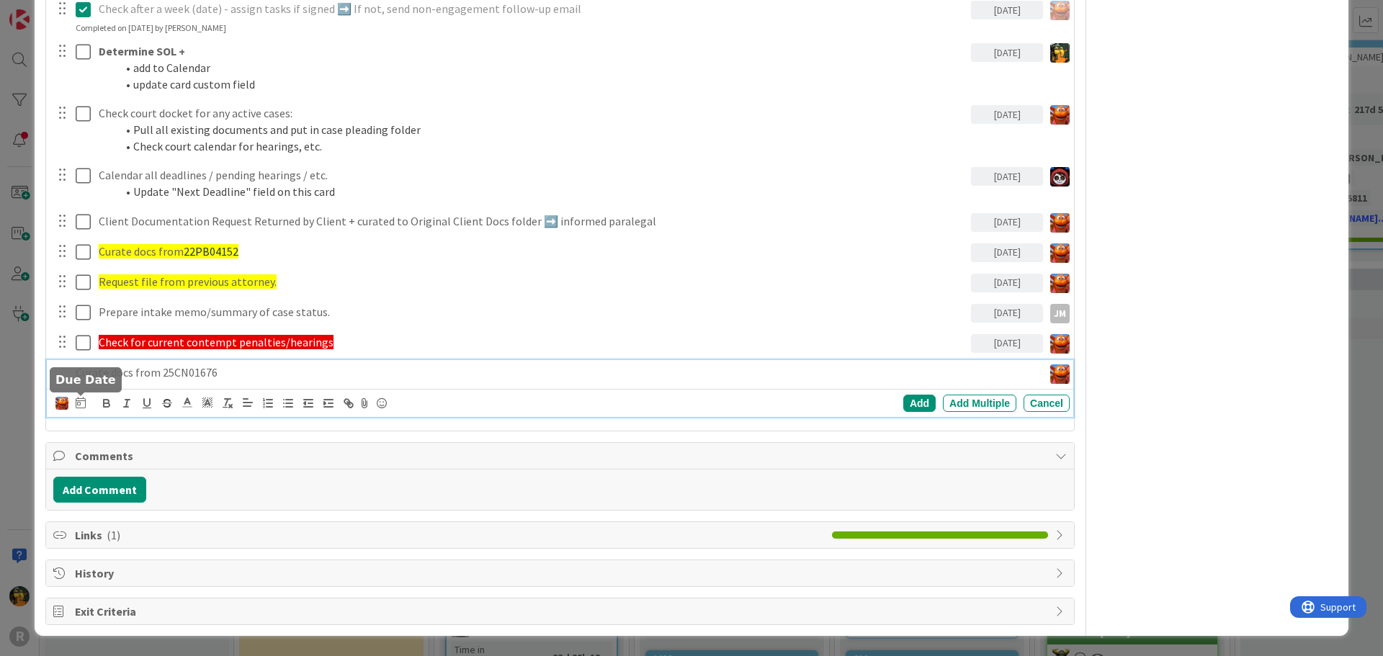
click at [83, 401] on icon at bounding box center [81, 403] width 10 height 12
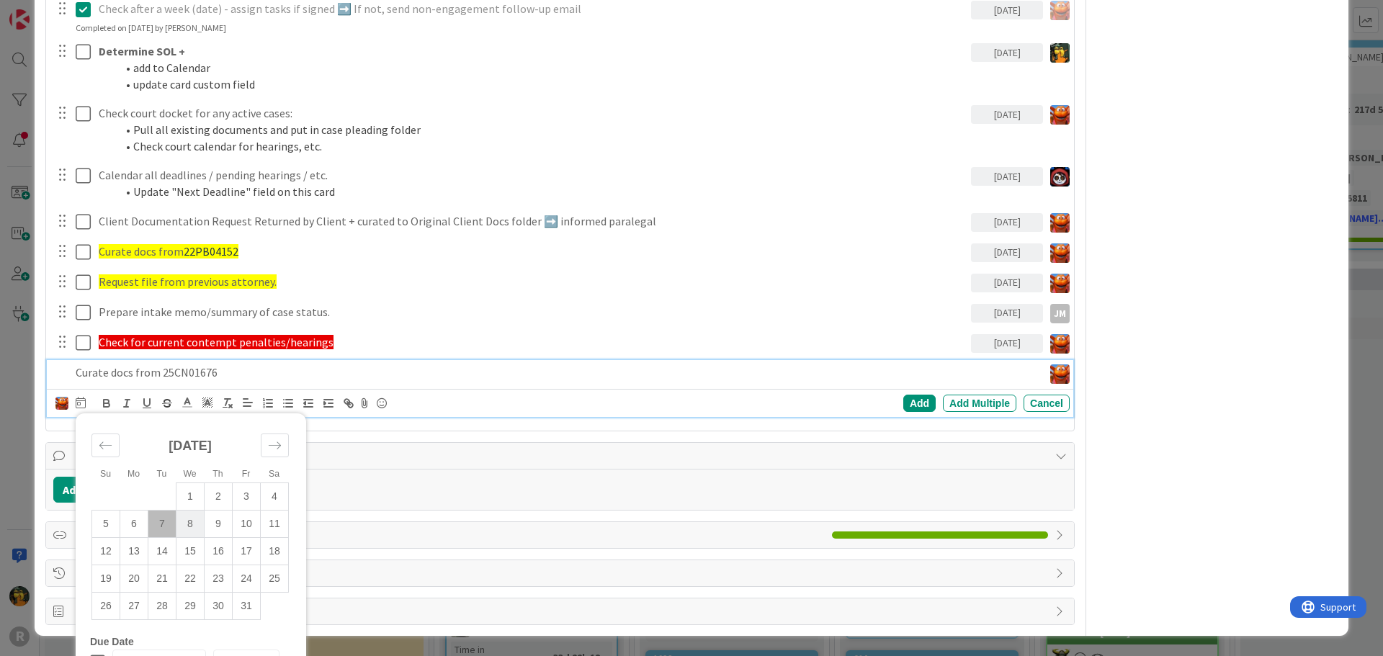
click at [190, 531] on td "8" at bounding box center [190, 523] width 28 height 27
type input "[DATE]"
click at [918, 401] on div "Add" at bounding box center [919, 403] width 32 height 17
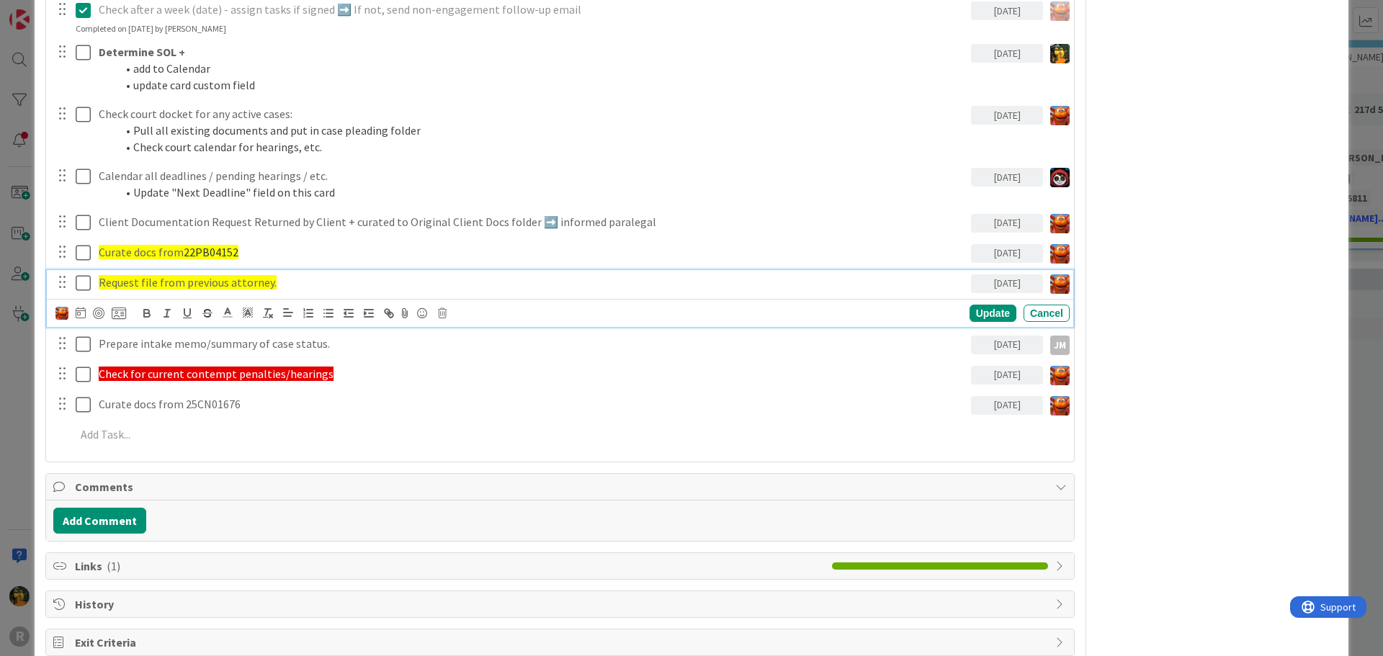
click at [211, 277] on span "Request file from previous attorney." at bounding box center [188, 282] width 178 height 14
click at [295, 288] on p "Request file from previous attorney." at bounding box center [532, 282] width 867 height 17
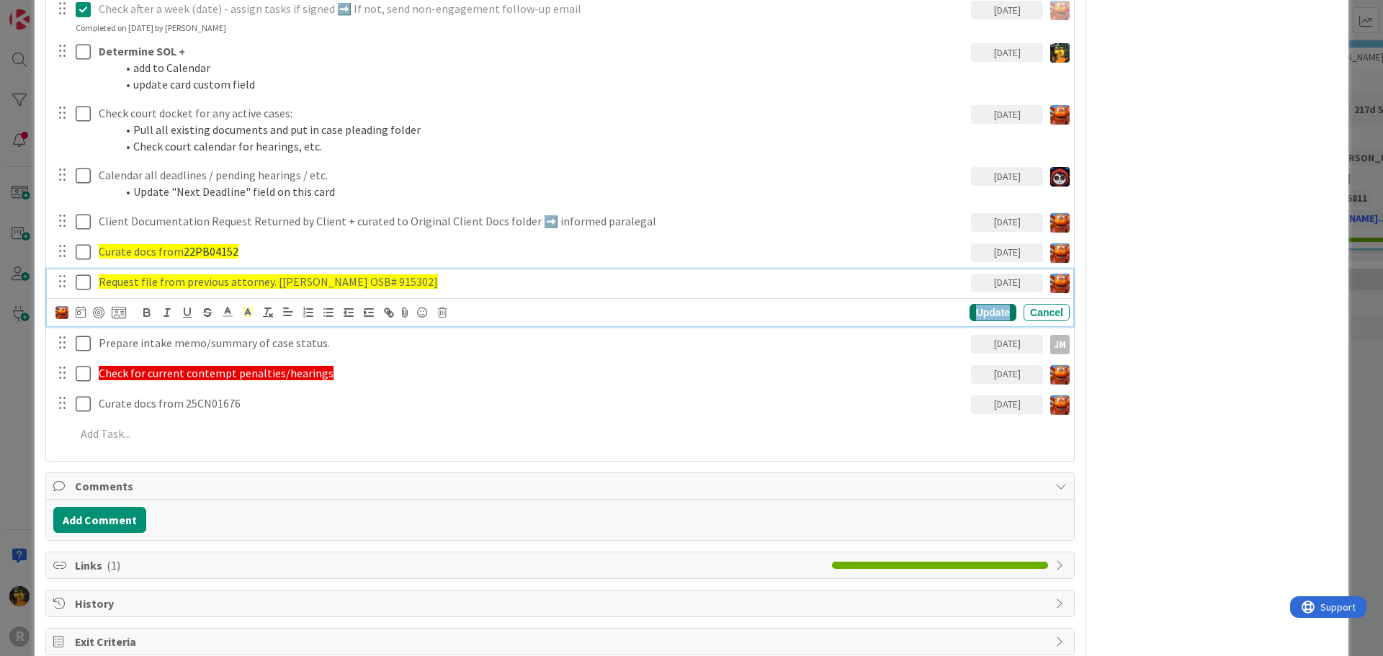
click at [970, 316] on div "Update" at bounding box center [993, 312] width 47 height 17
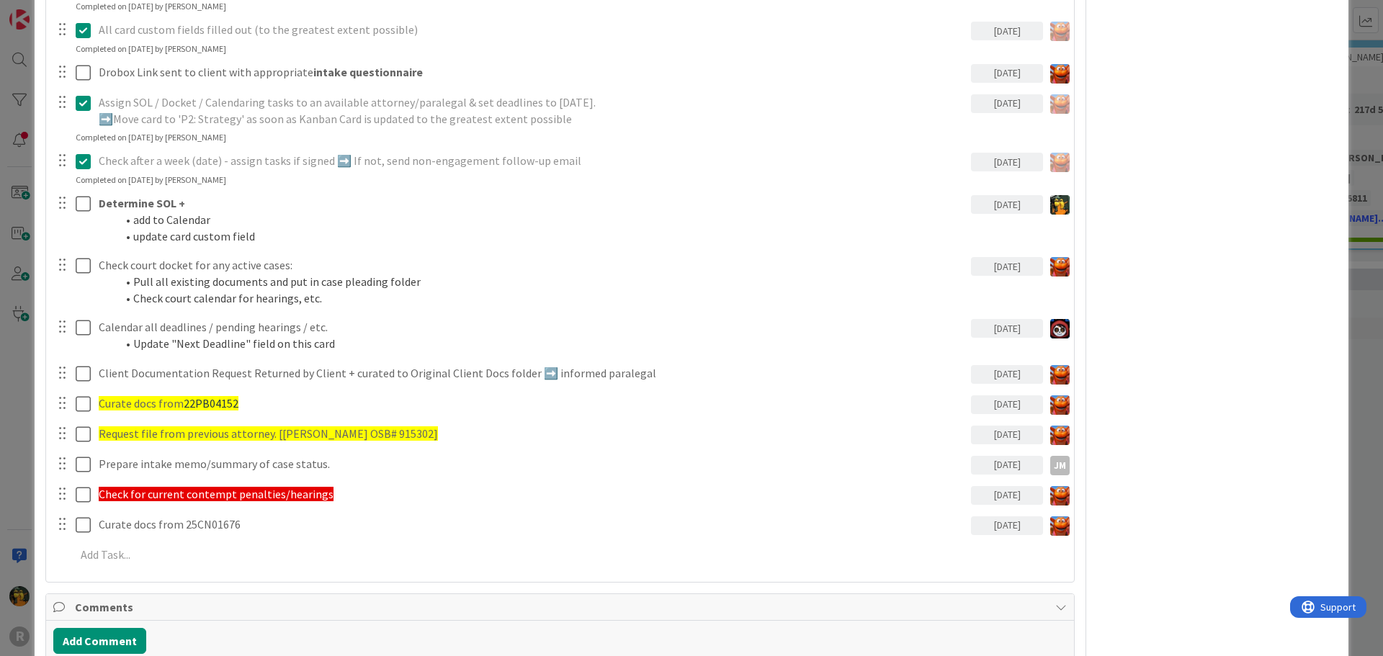
scroll to position [1375, 0]
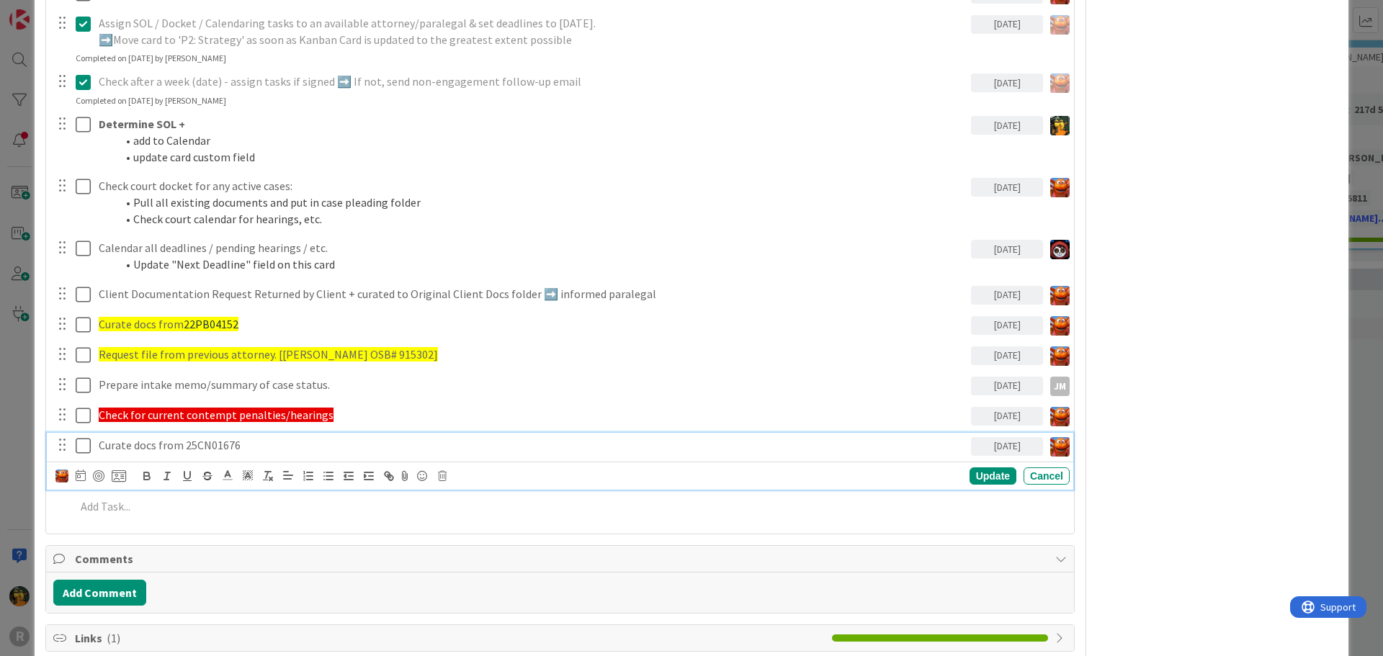
click at [211, 445] on p "Curate docs from 25CN01676" at bounding box center [532, 445] width 867 height 17
click at [243, 476] on icon at bounding box center [247, 475] width 13 height 13
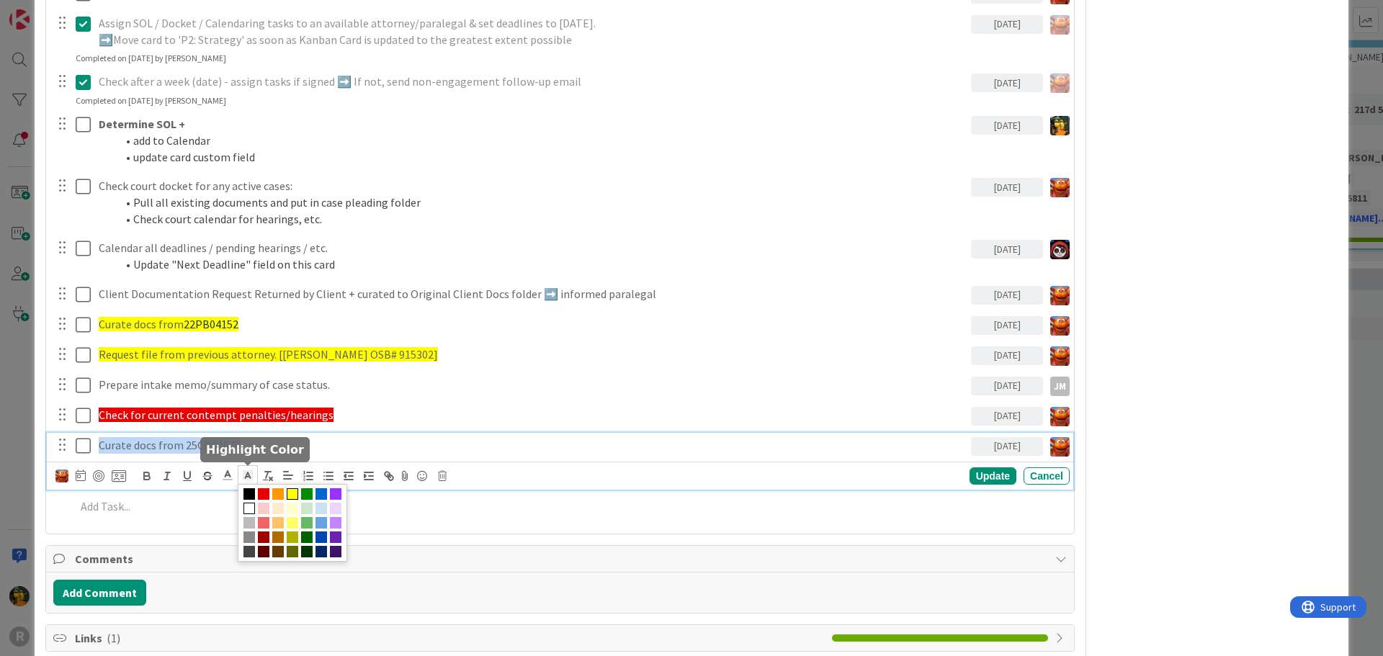
click at [289, 493] on span at bounding box center [293, 494] width 12 height 12
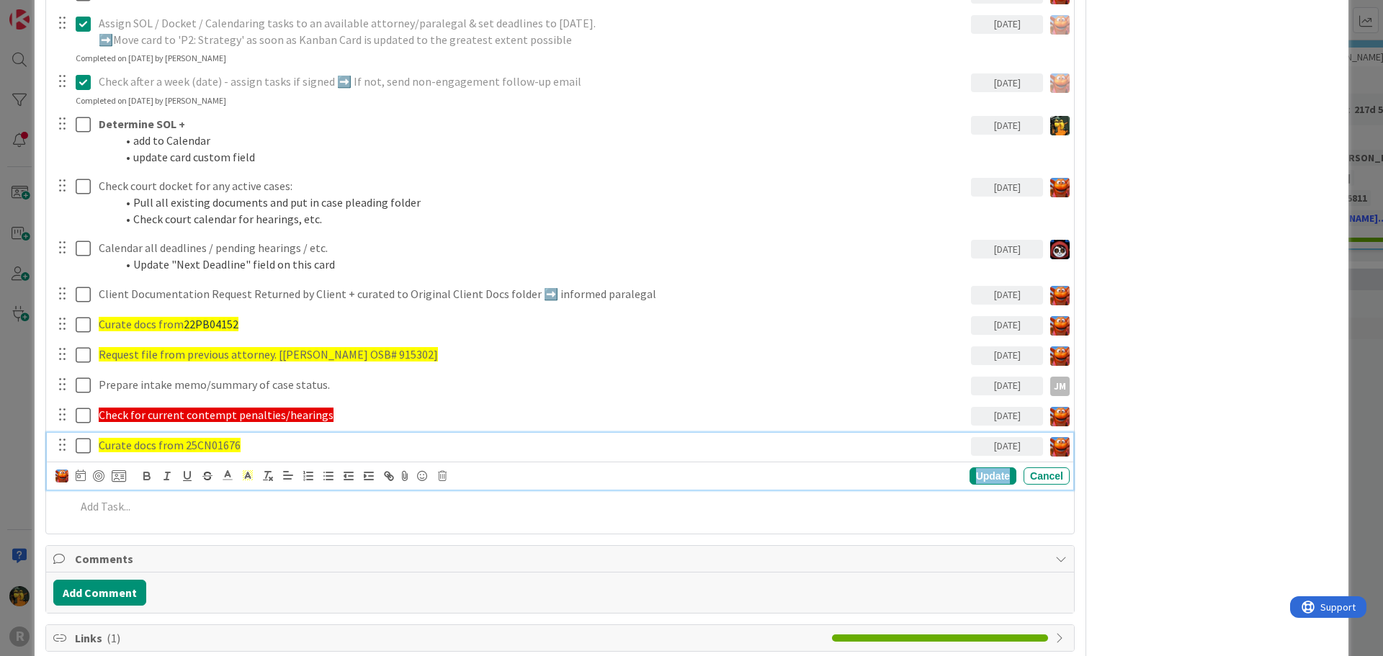
click at [974, 476] on div "Update" at bounding box center [993, 476] width 47 height 17
click at [208, 449] on span "Curate docs from 25CN01676" at bounding box center [170, 445] width 142 height 14
click at [149, 481] on icon "button" at bounding box center [146, 476] width 13 height 13
click at [970, 477] on div "Update" at bounding box center [993, 476] width 47 height 17
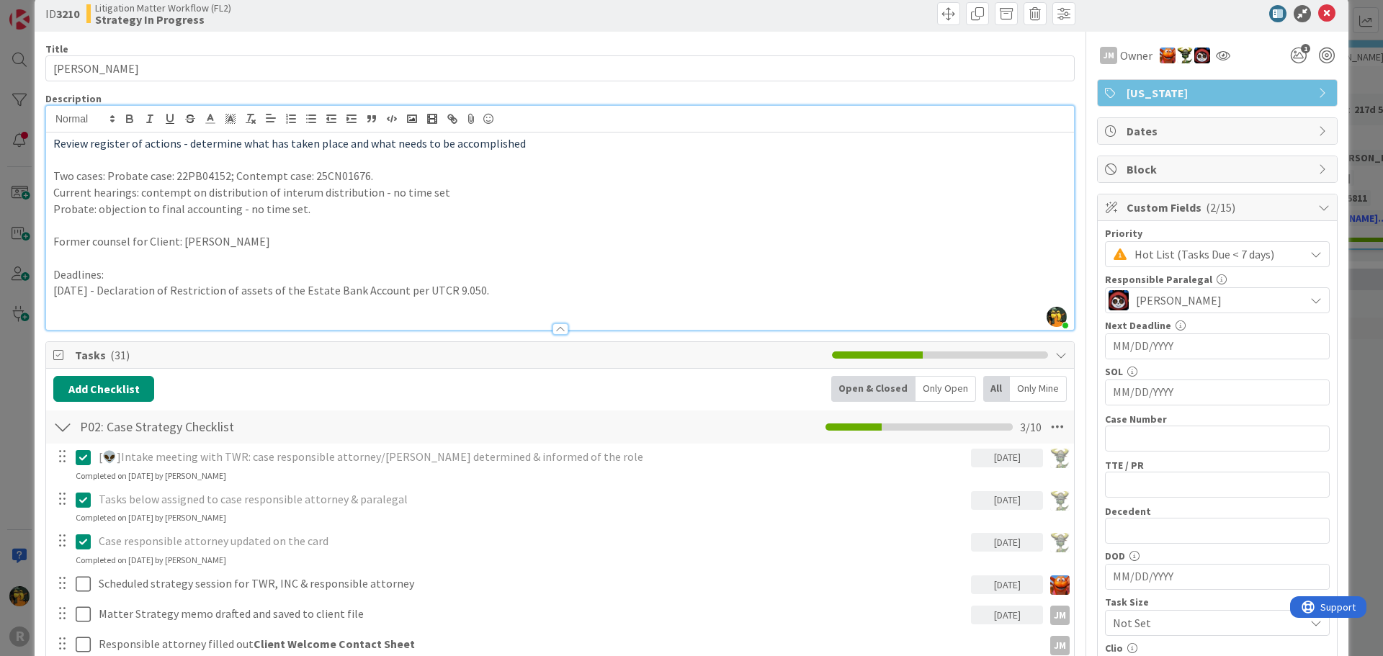
scroll to position [0, 0]
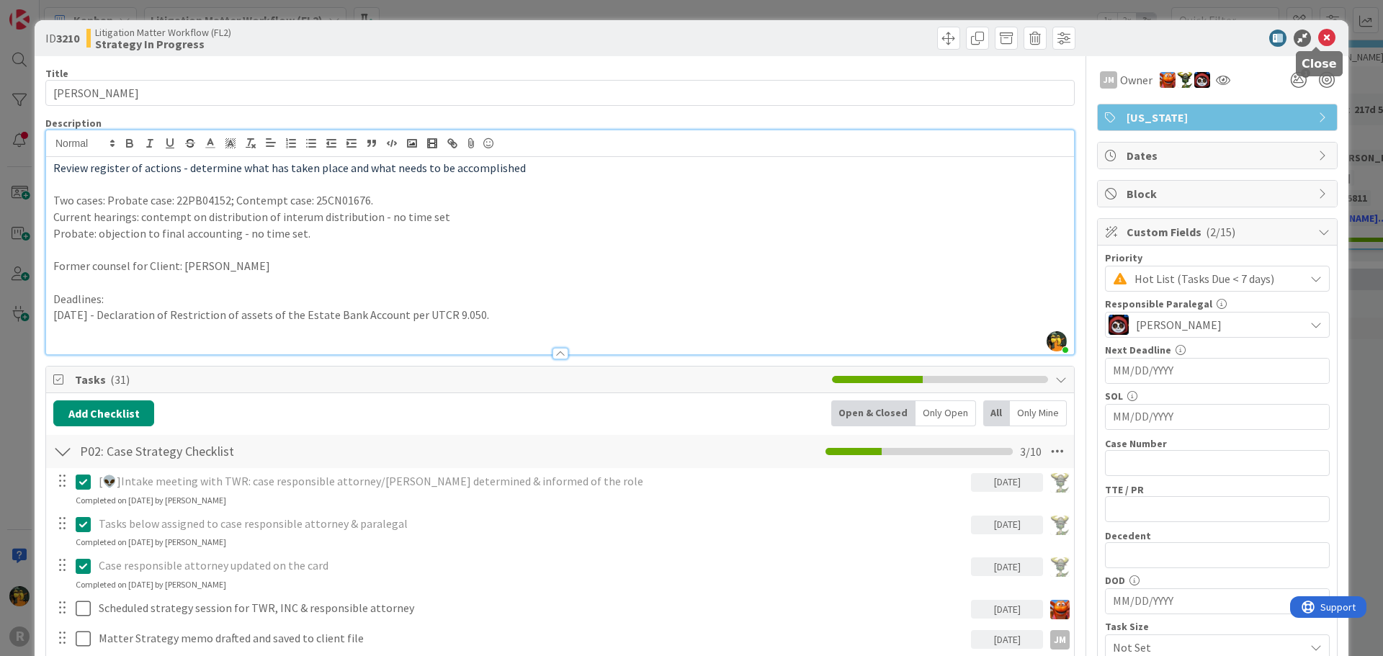
click at [1318, 34] on icon at bounding box center [1326, 38] width 17 height 17
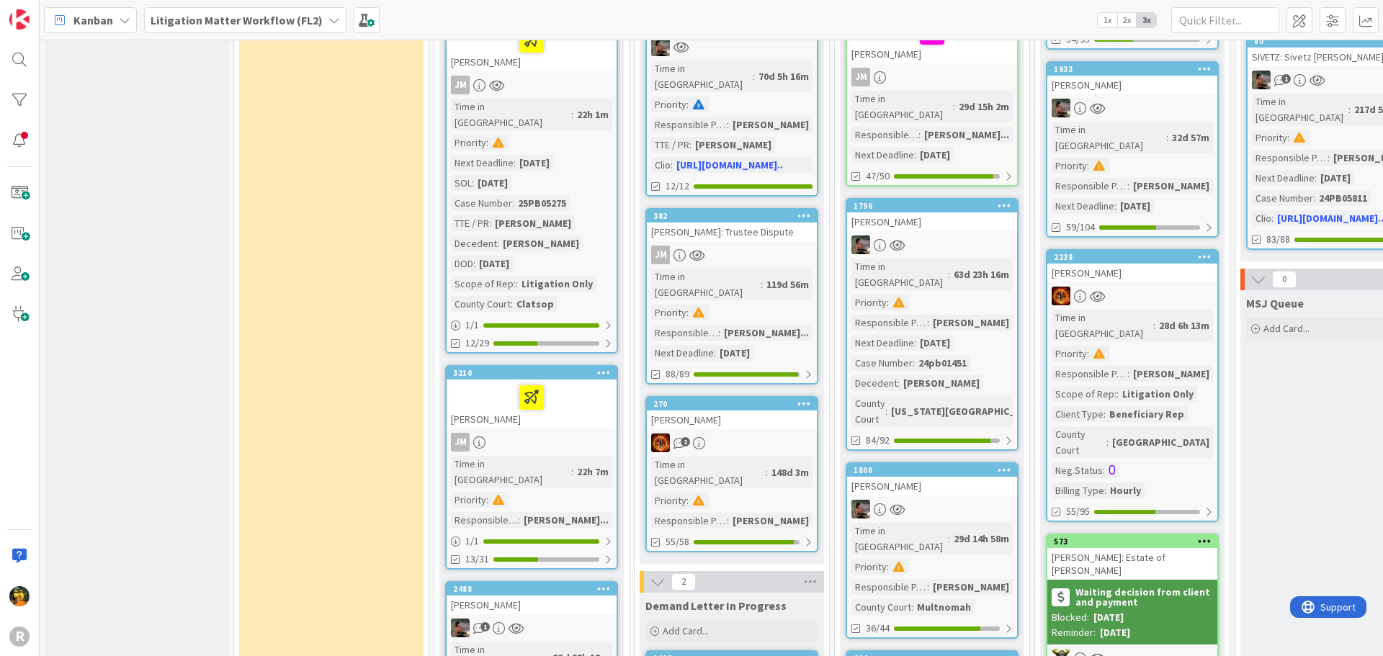
click at [595, 398] on div "3210 LINDBECK, Lance JM Time in Column : 22h 7m Priority : Responsible Paralega…" at bounding box center [531, 467] width 173 height 205
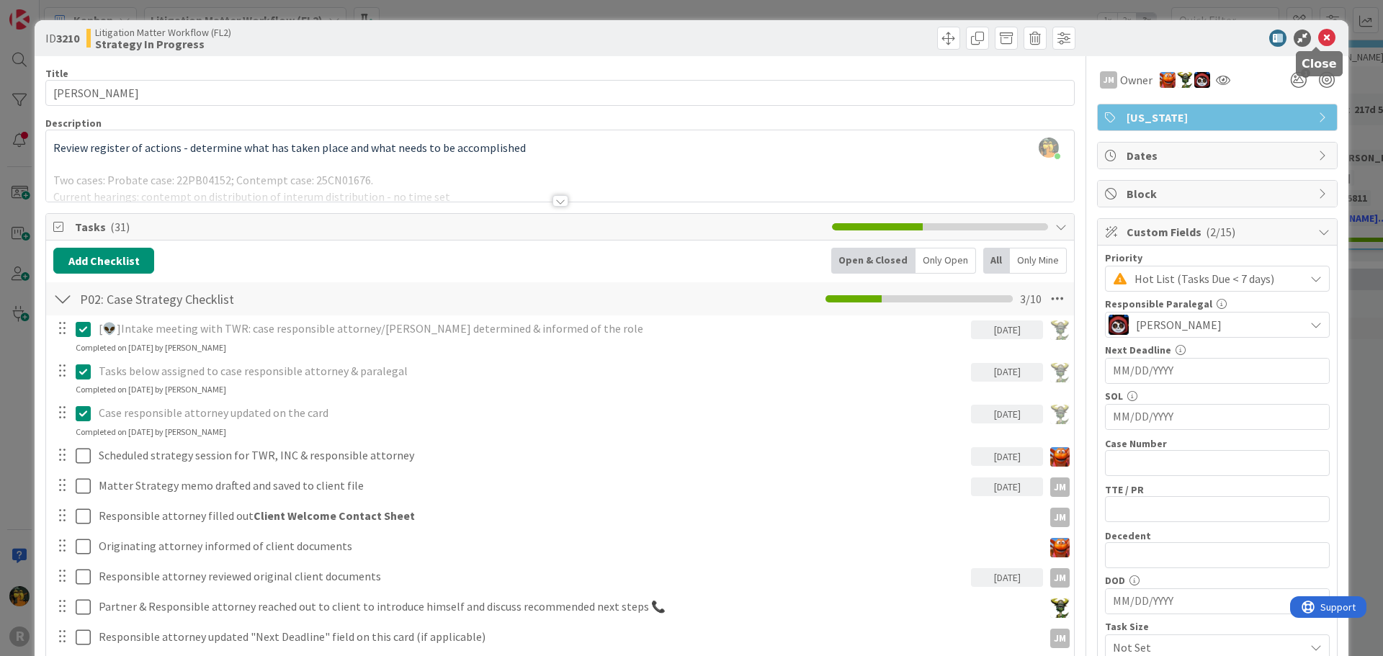
click at [1318, 43] on icon at bounding box center [1326, 38] width 17 height 17
